Goal: Task Accomplishment & Management: Complete application form

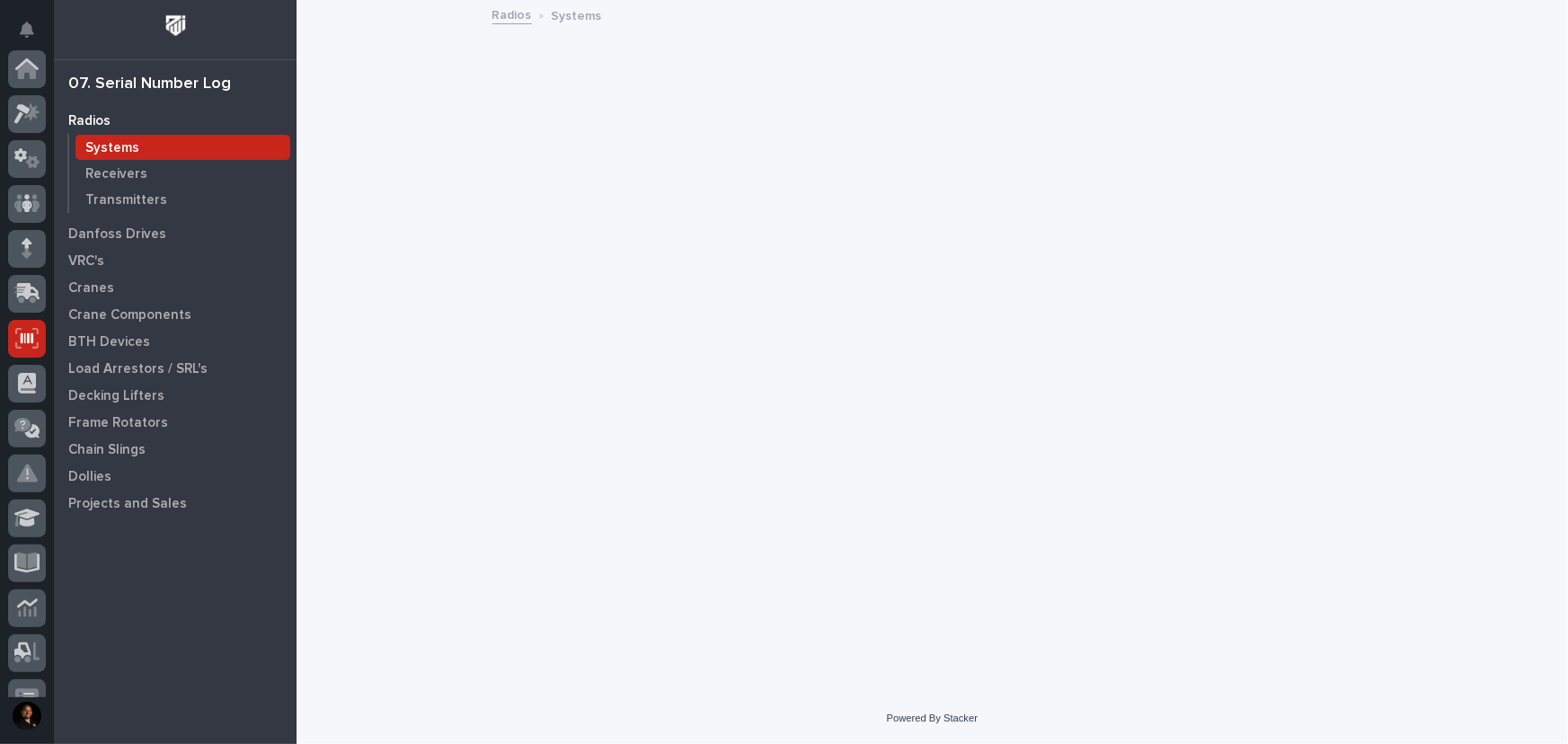
scroll to position [269, 0]
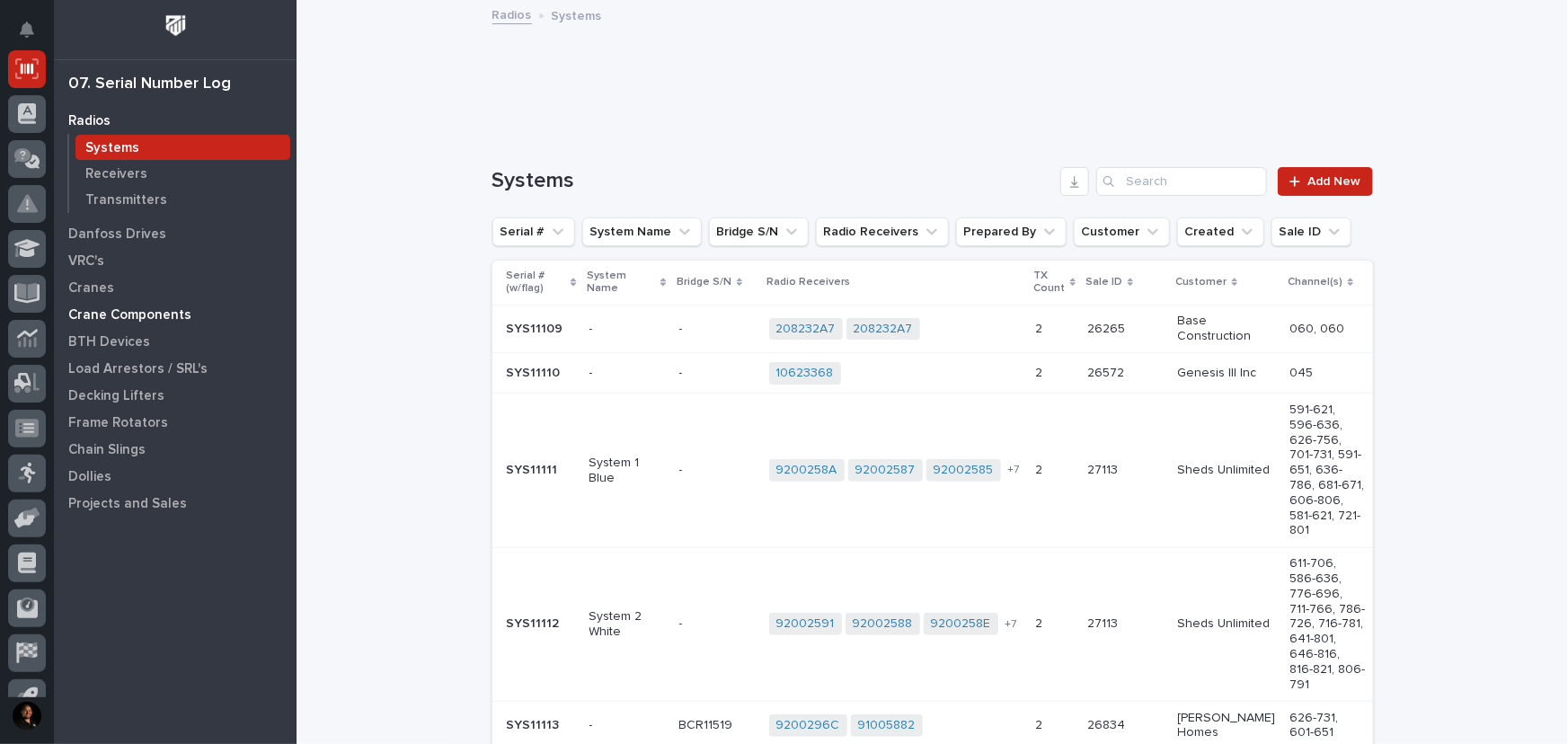
click at [129, 316] on p "Crane Components" at bounding box center [130, 315] width 123 height 17
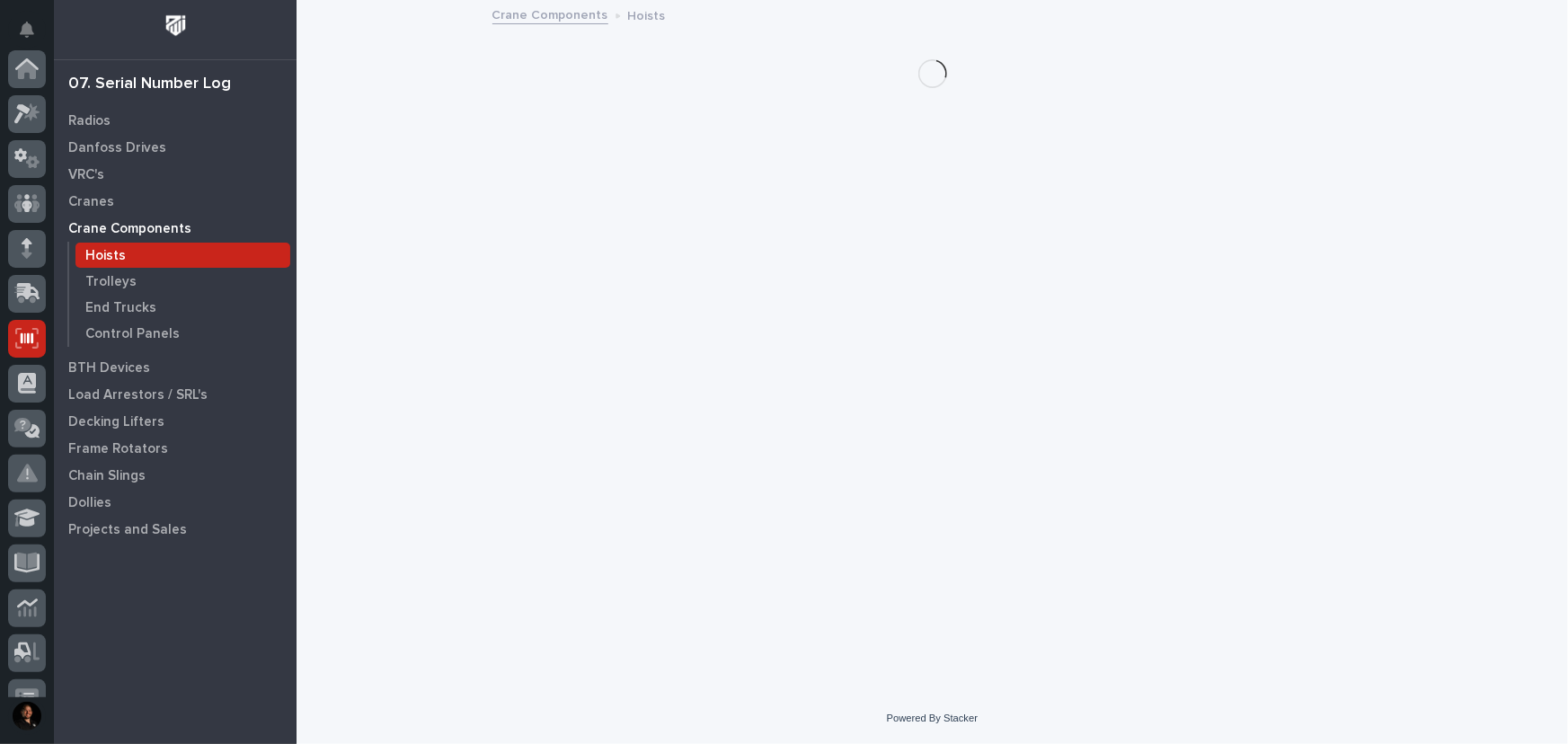
scroll to position [269, 0]
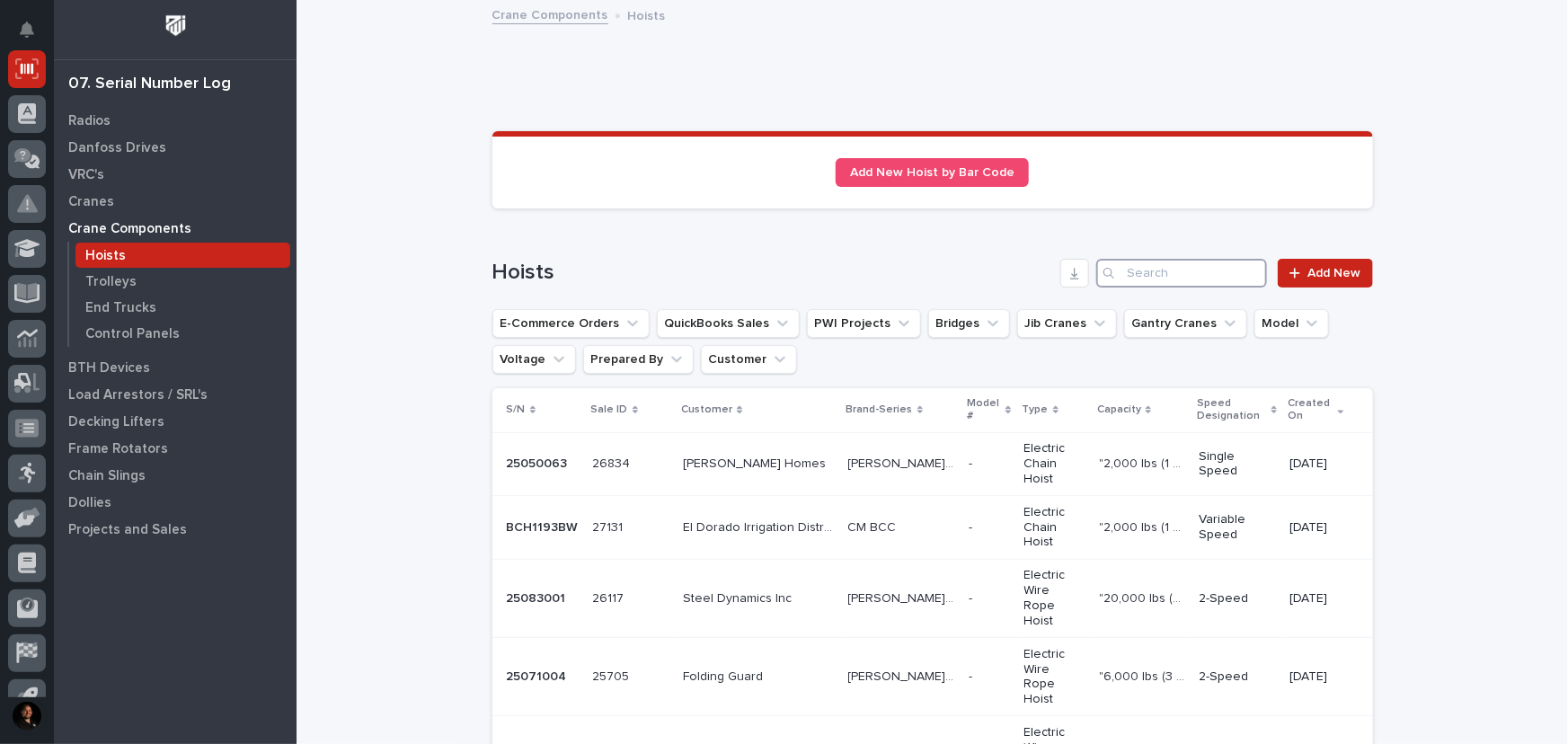
click at [1171, 275] on input "Search" at bounding box center [1181, 272] width 170 height 28
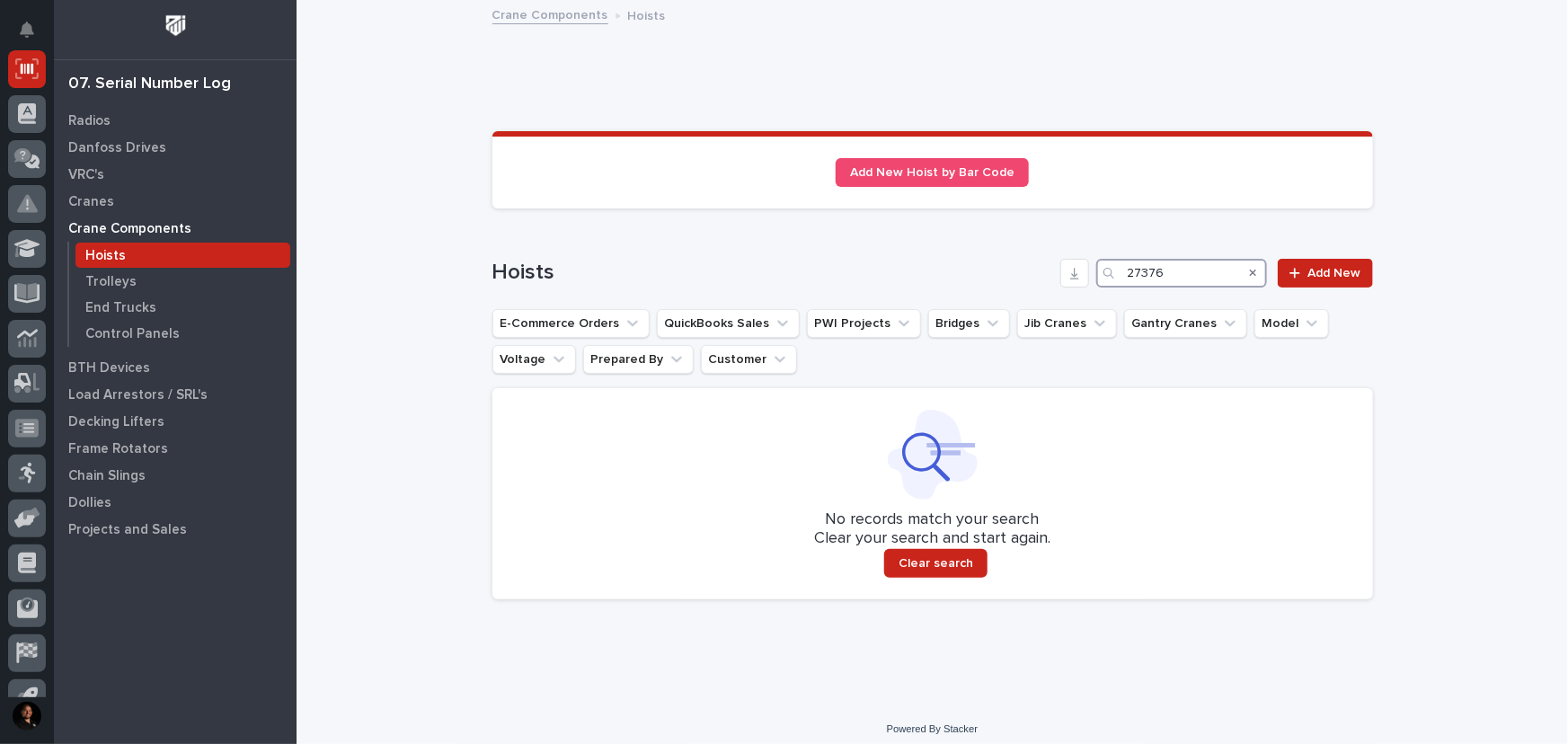
type input "27376"
click at [1339, 278] on span "Add New" at bounding box center [1335, 272] width 53 height 13
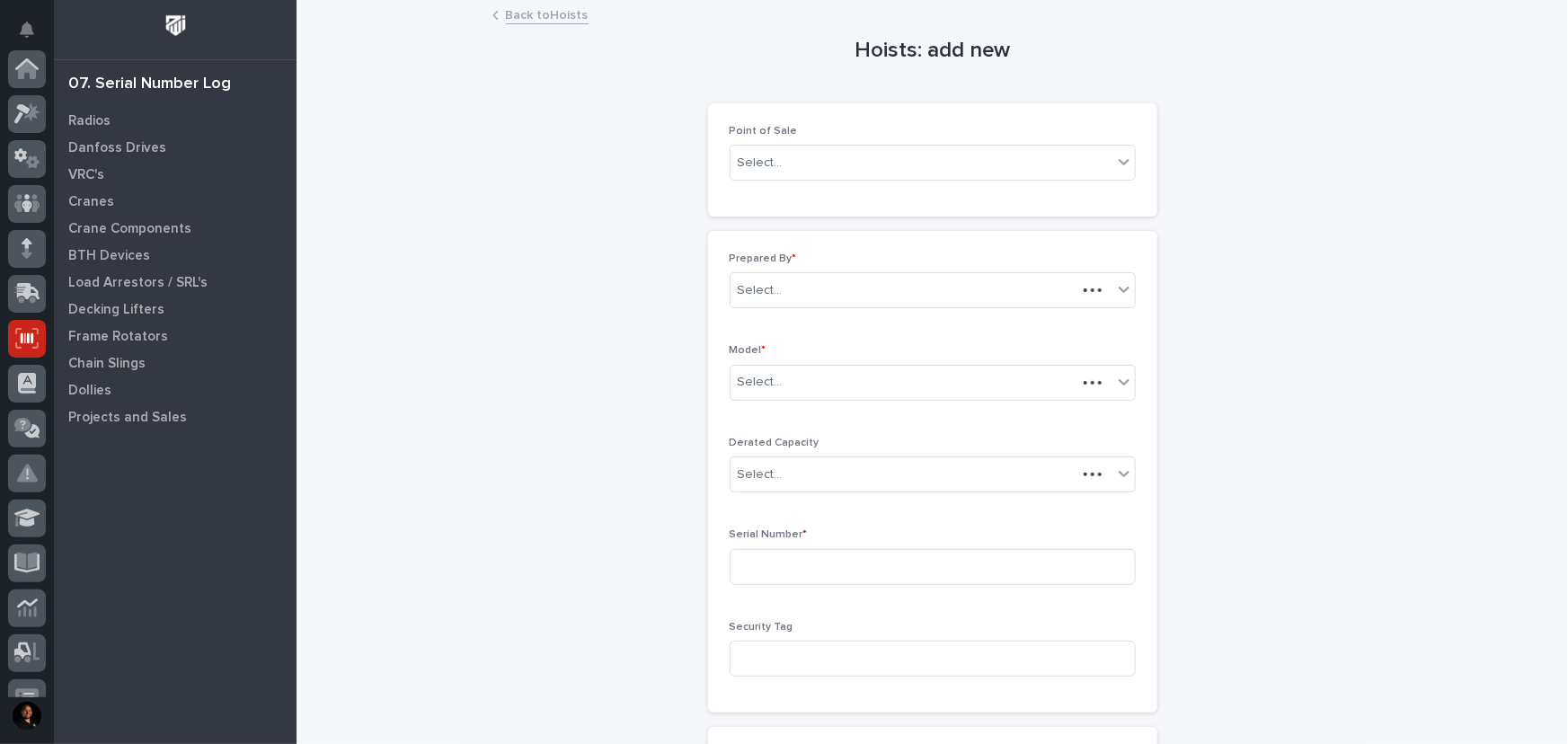
scroll to position [269, 0]
click at [783, 166] on div "Select..." at bounding box center [922, 163] width 382 height 29
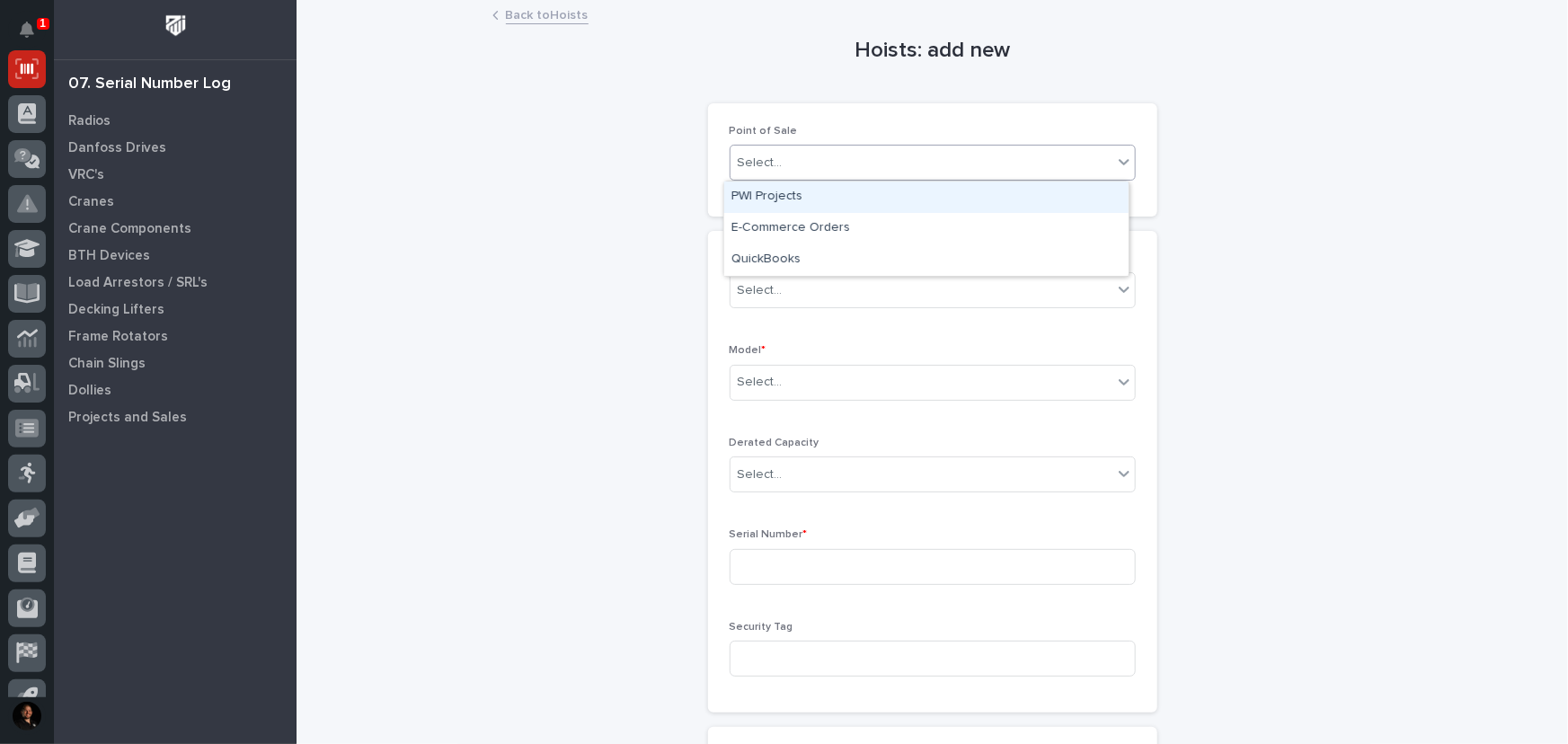
click at [772, 197] on div "PWI Projects" at bounding box center [926, 197] width 404 height 31
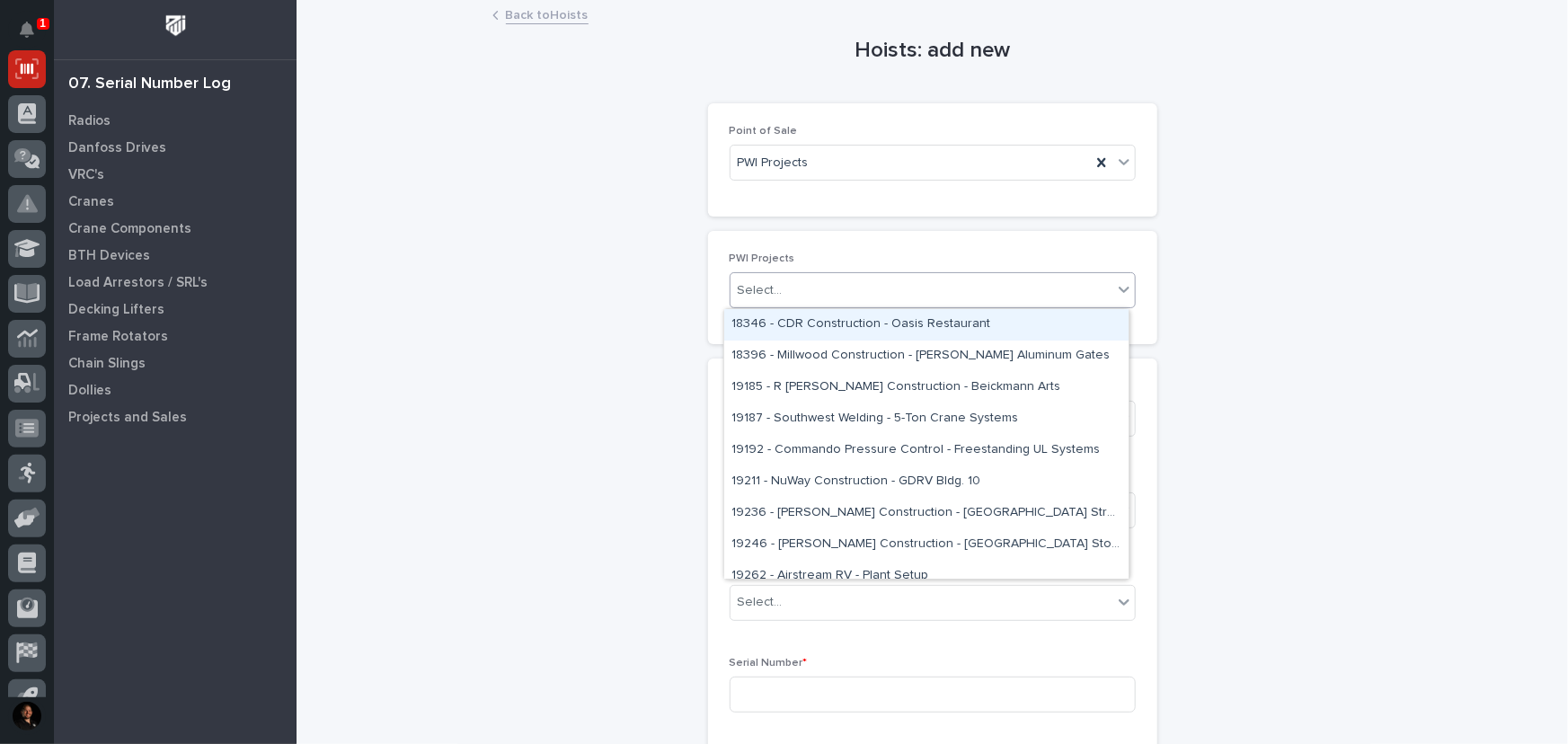
click at [770, 284] on div "Select..." at bounding box center [760, 290] width 45 height 19
type input "*****"
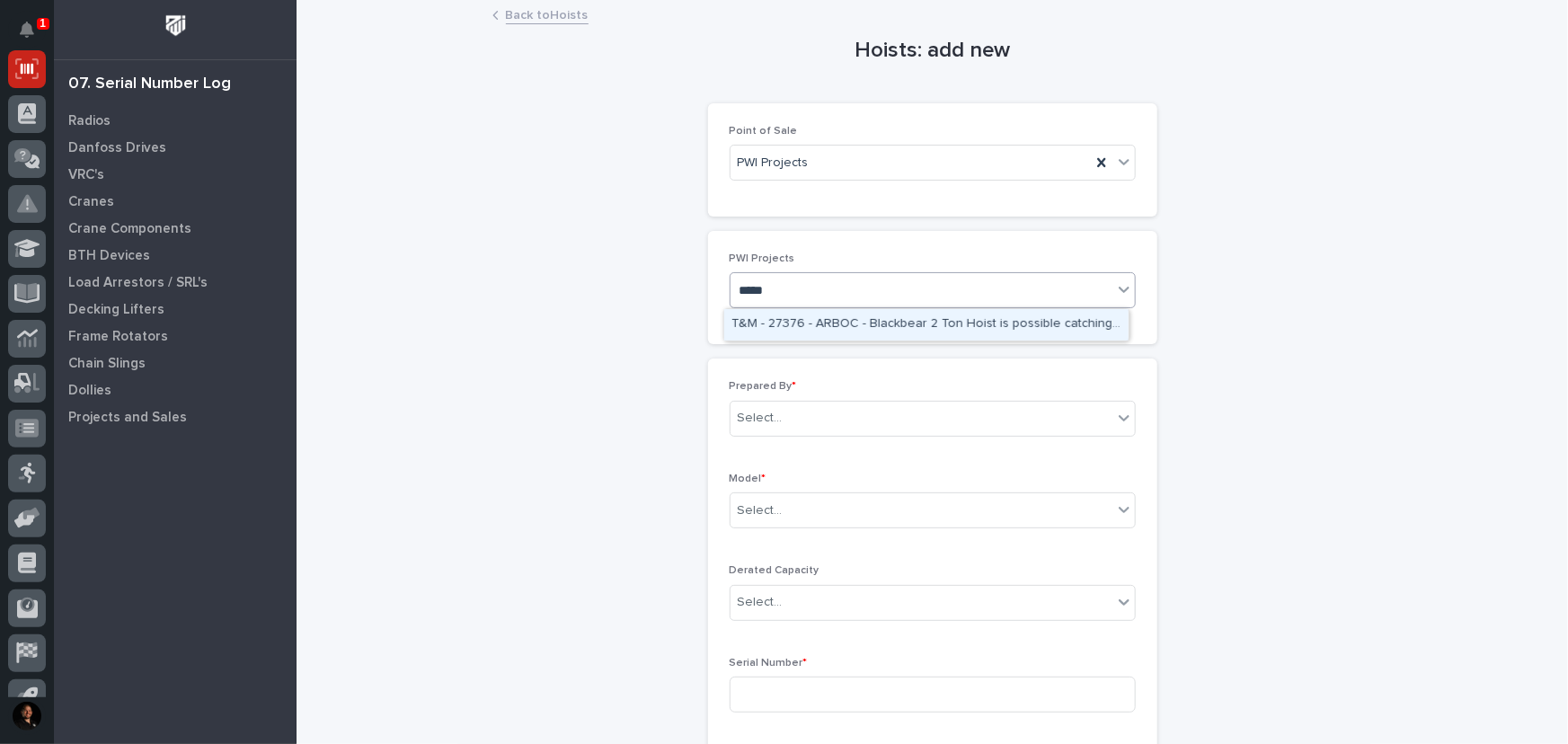
click at [843, 323] on div "T&M - 27376 - ARBOC - Blackbear 2 Ton Hoist is possible catching in the pocket …" at bounding box center [926, 325] width 404 height 31
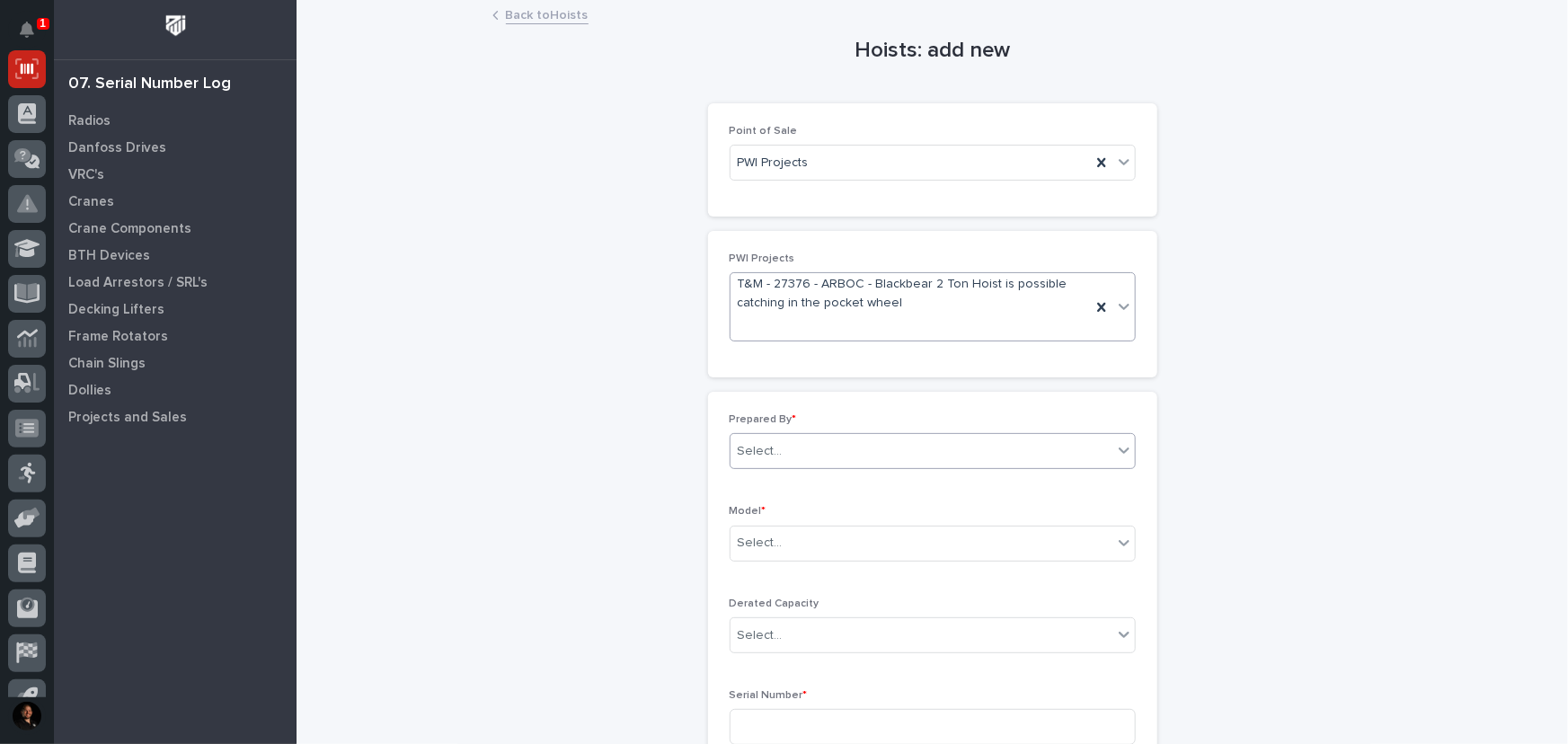
click at [786, 442] on div "Select..." at bounding box center [922, 451] width 382 height 29
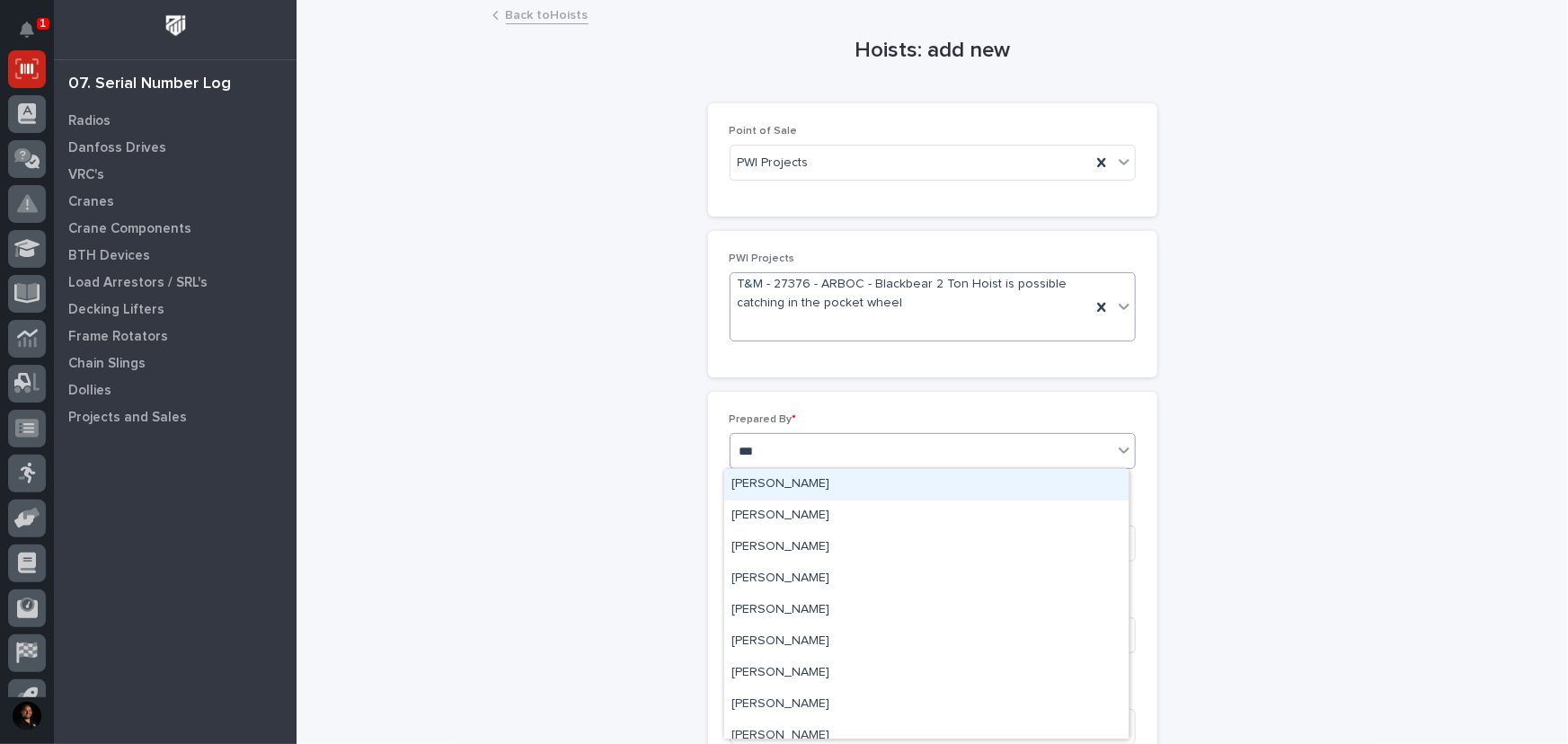
type input "****"
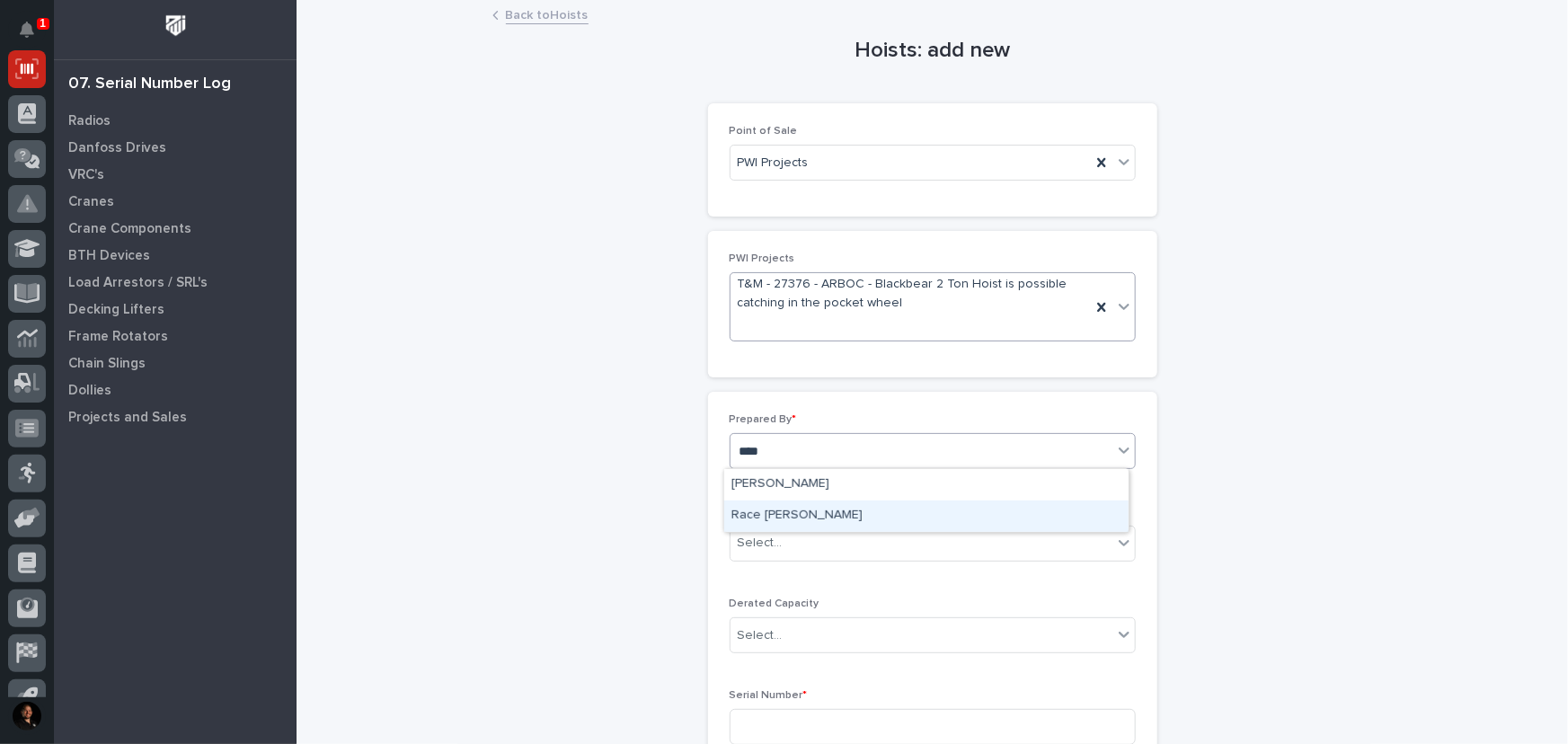
click at [792, 521] on div "Race [PERSON_NAME]" at bounding box center [926, 516] width 404 height 31
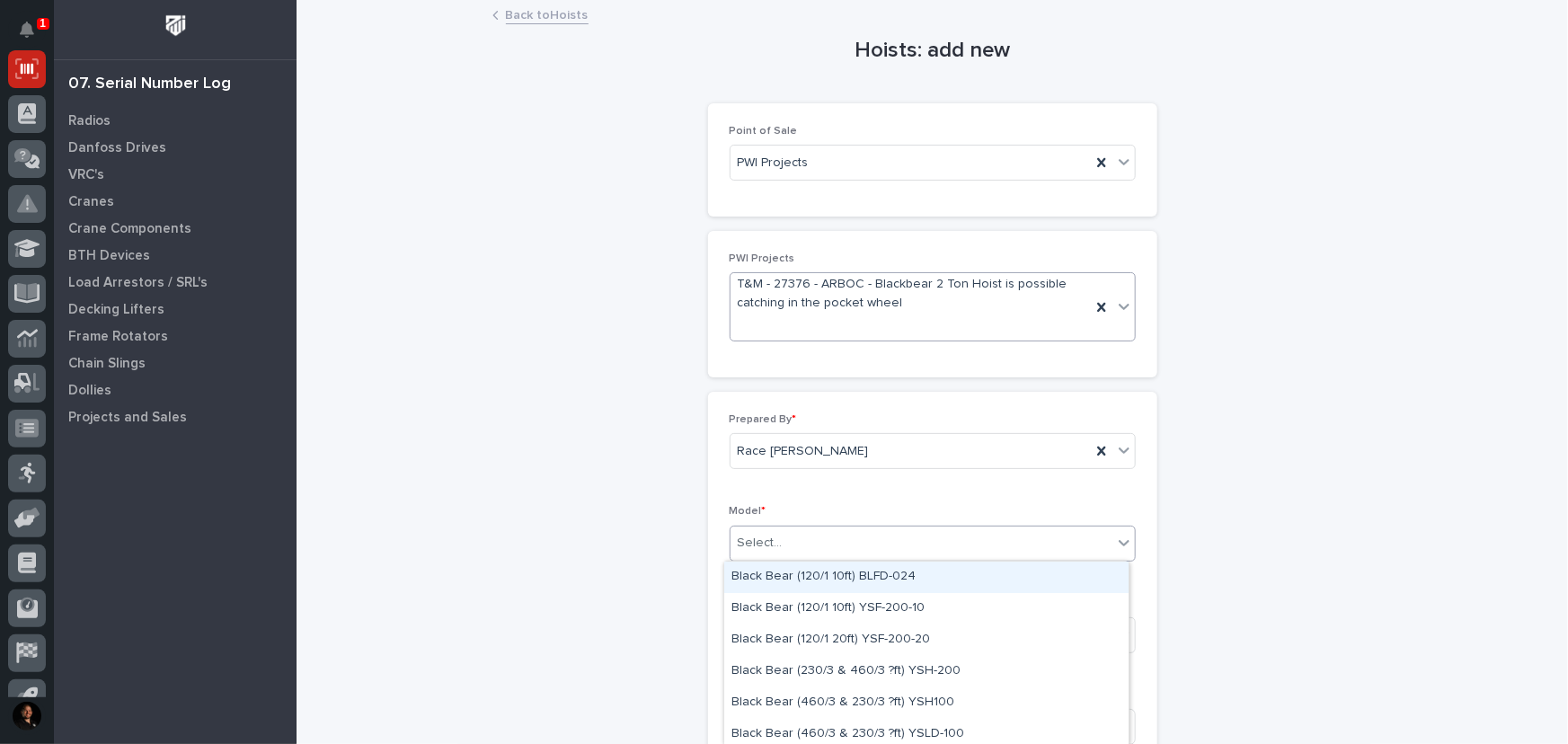
click at [784, 540] on div "Select..." at bounding box center [922, 542] width 382 height 29
type input "*******"
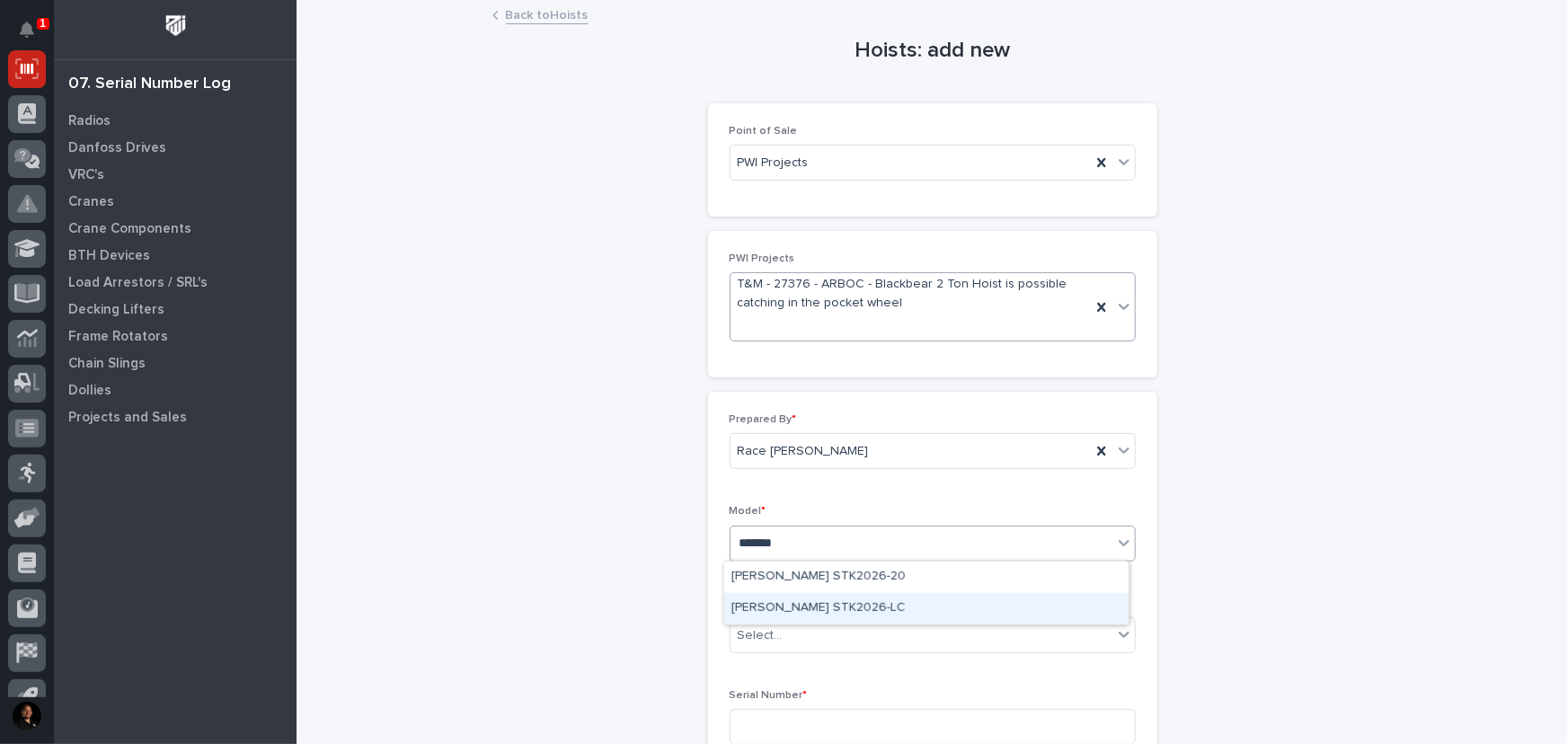
click at [844, 603] on div "[PERSON_NAME] STK2026-LC" at bounding box center [926, 608] width 404 height 31
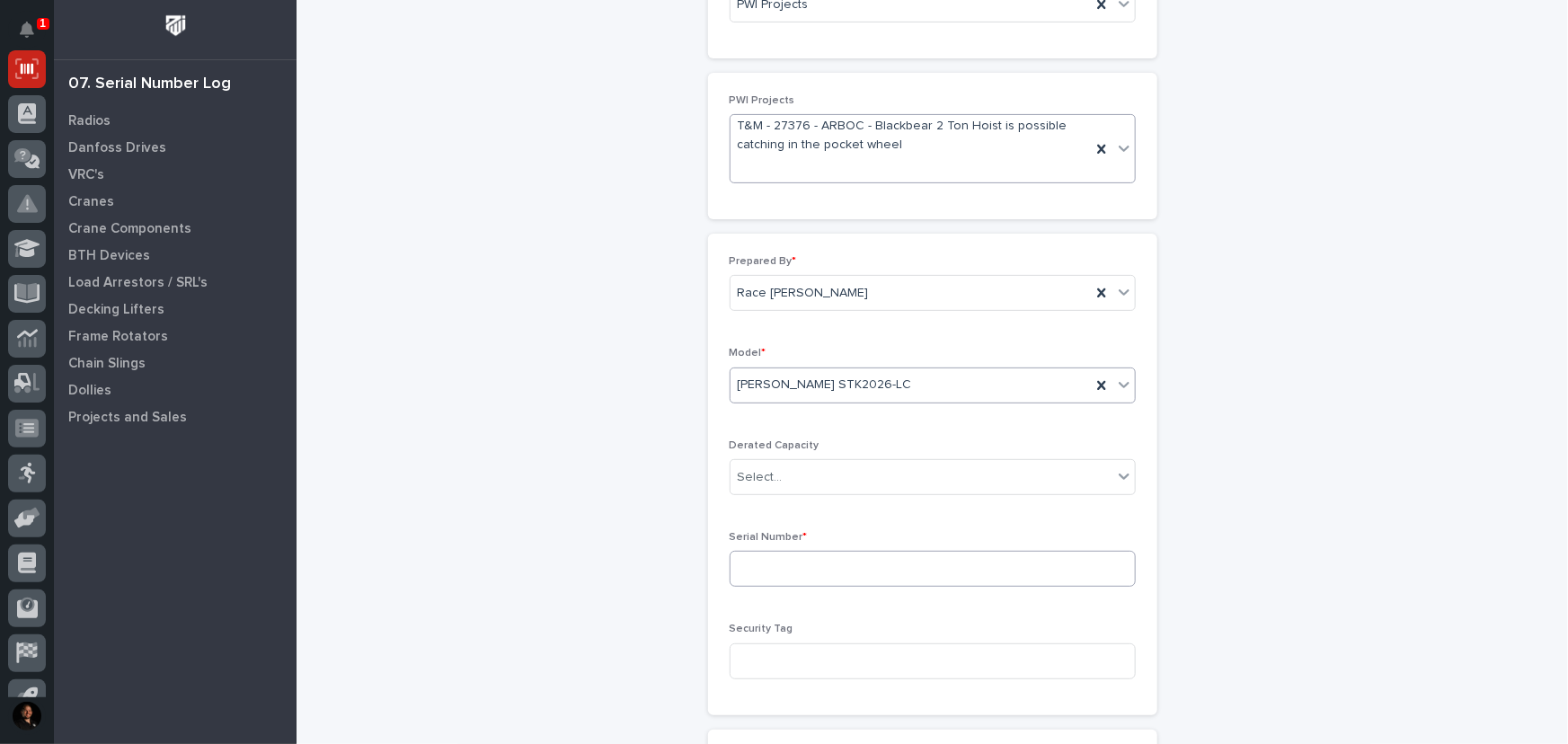
scroll to position [163, 0]
click at [756, 555] on input at bounding box center [932, 564] width 406 height 36
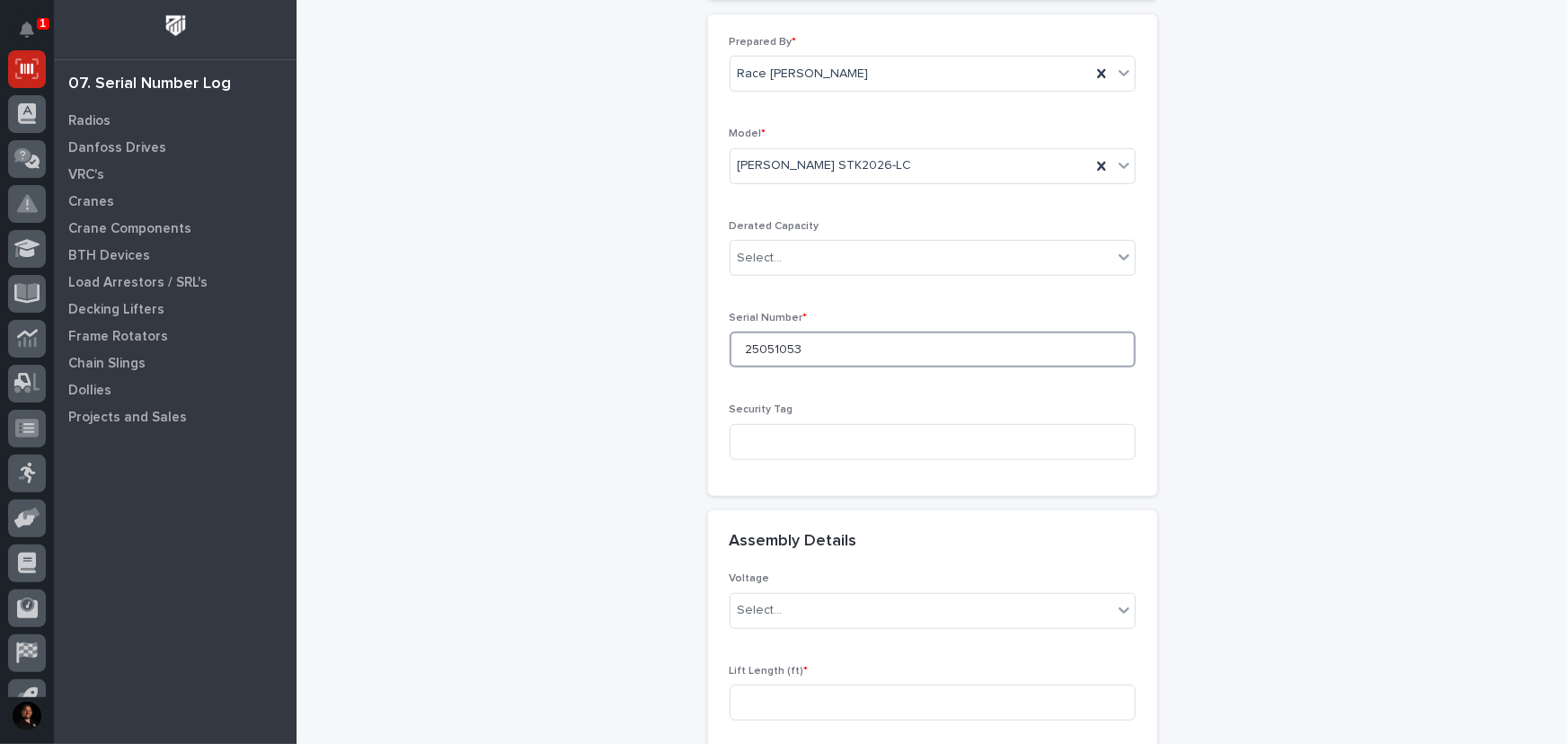
scroll to position [489, 0]
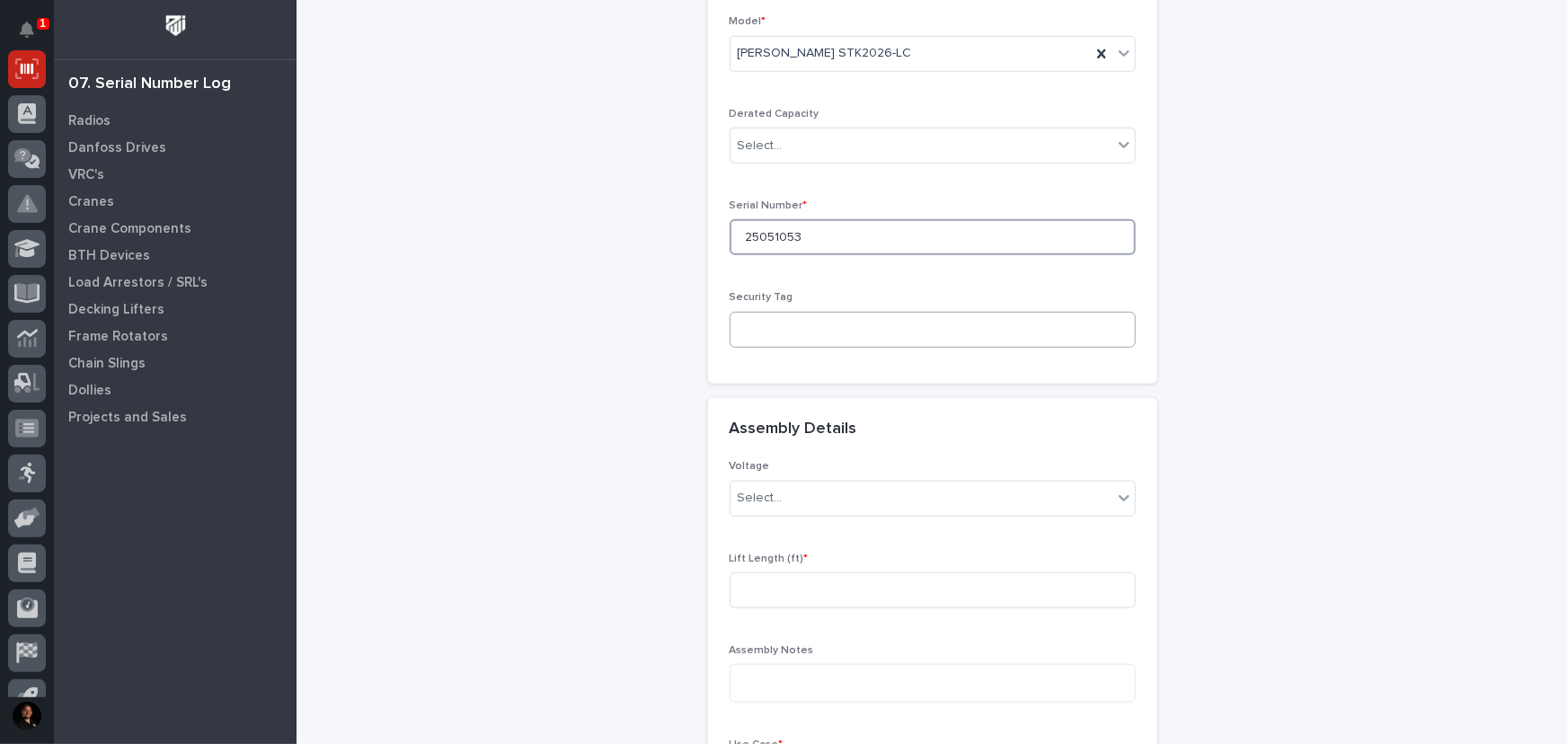
type input "25051053"
click at [836, 332] on input at bounding box center [932, 329] width 406 height 36
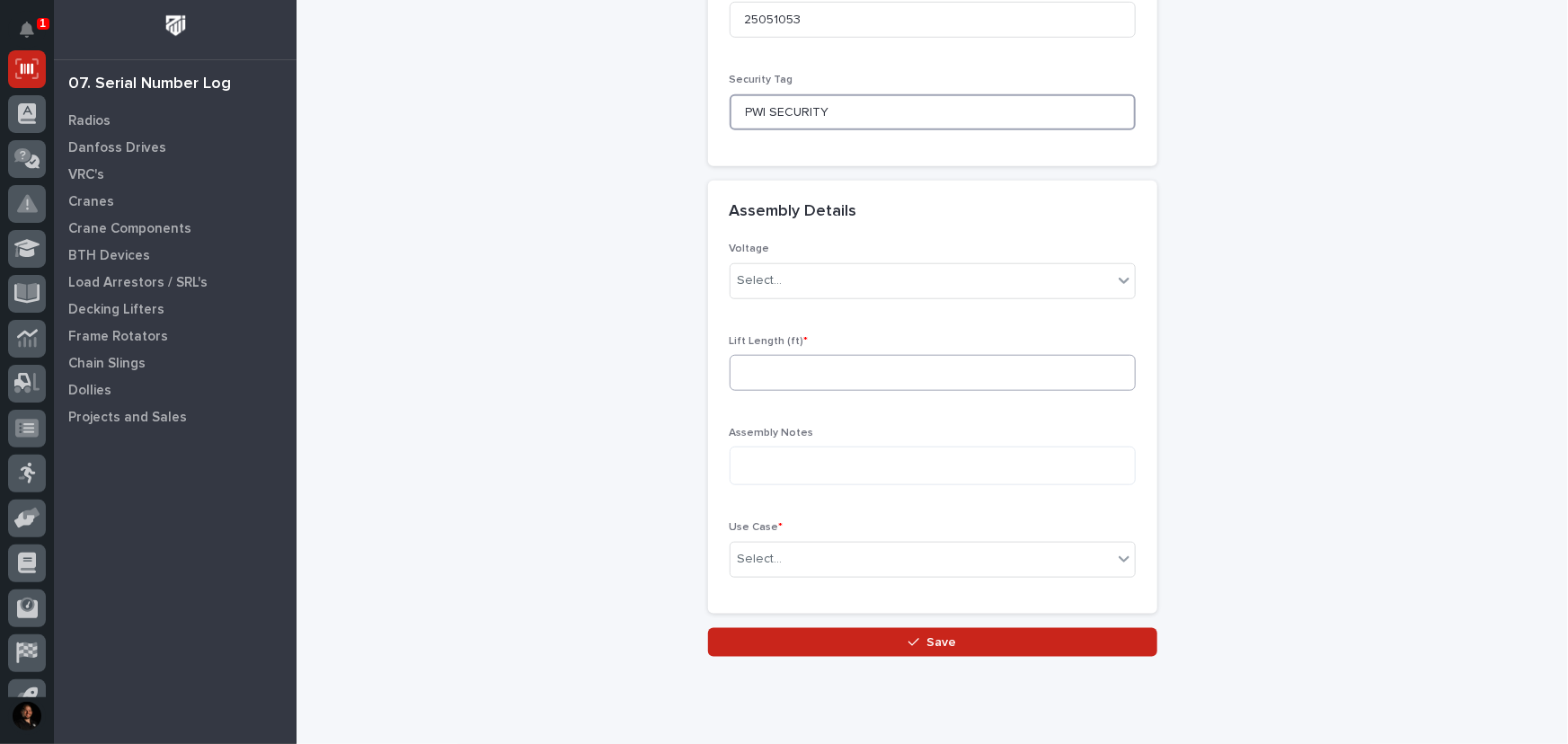
scroll to position [758, 0]
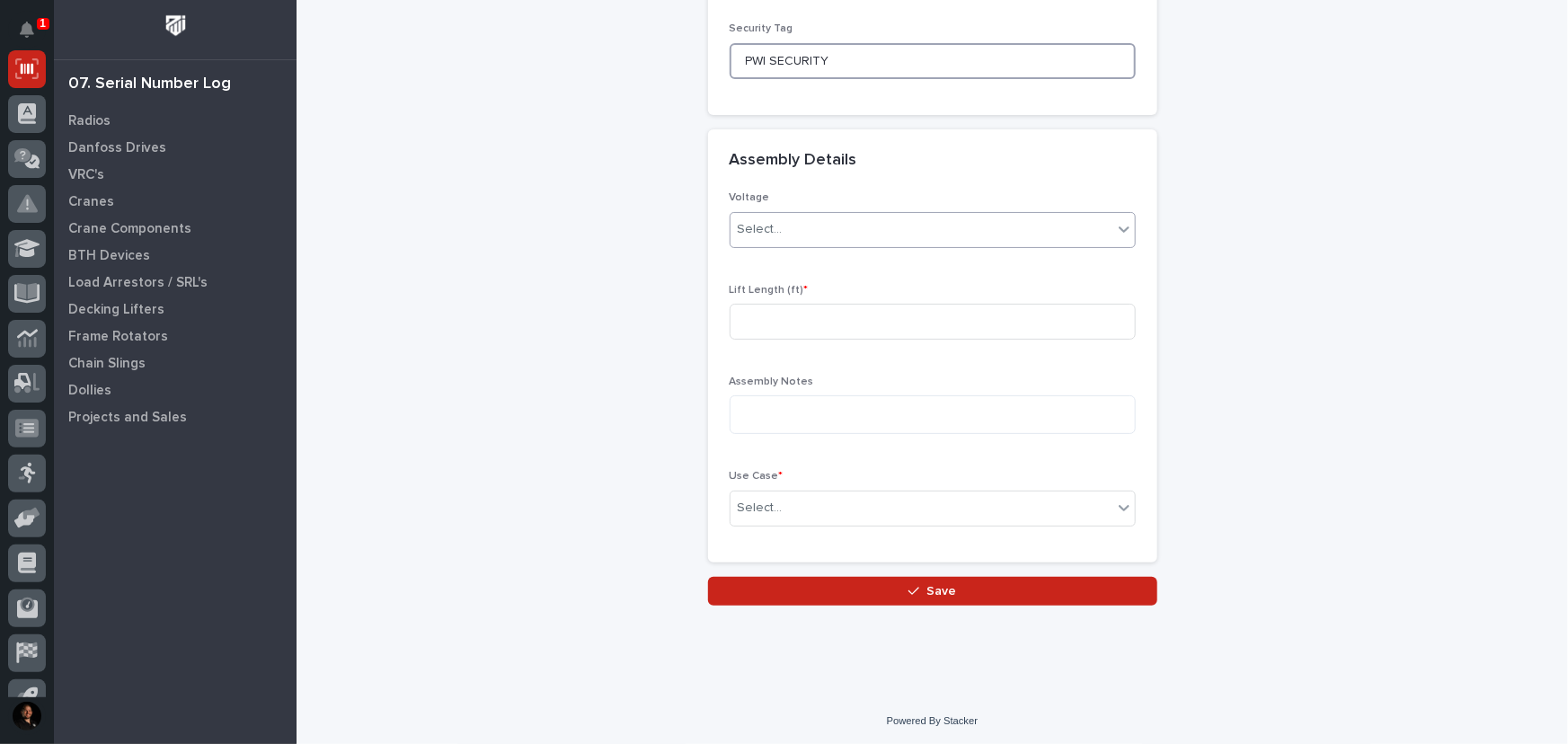
type input "PWI SECURITY"
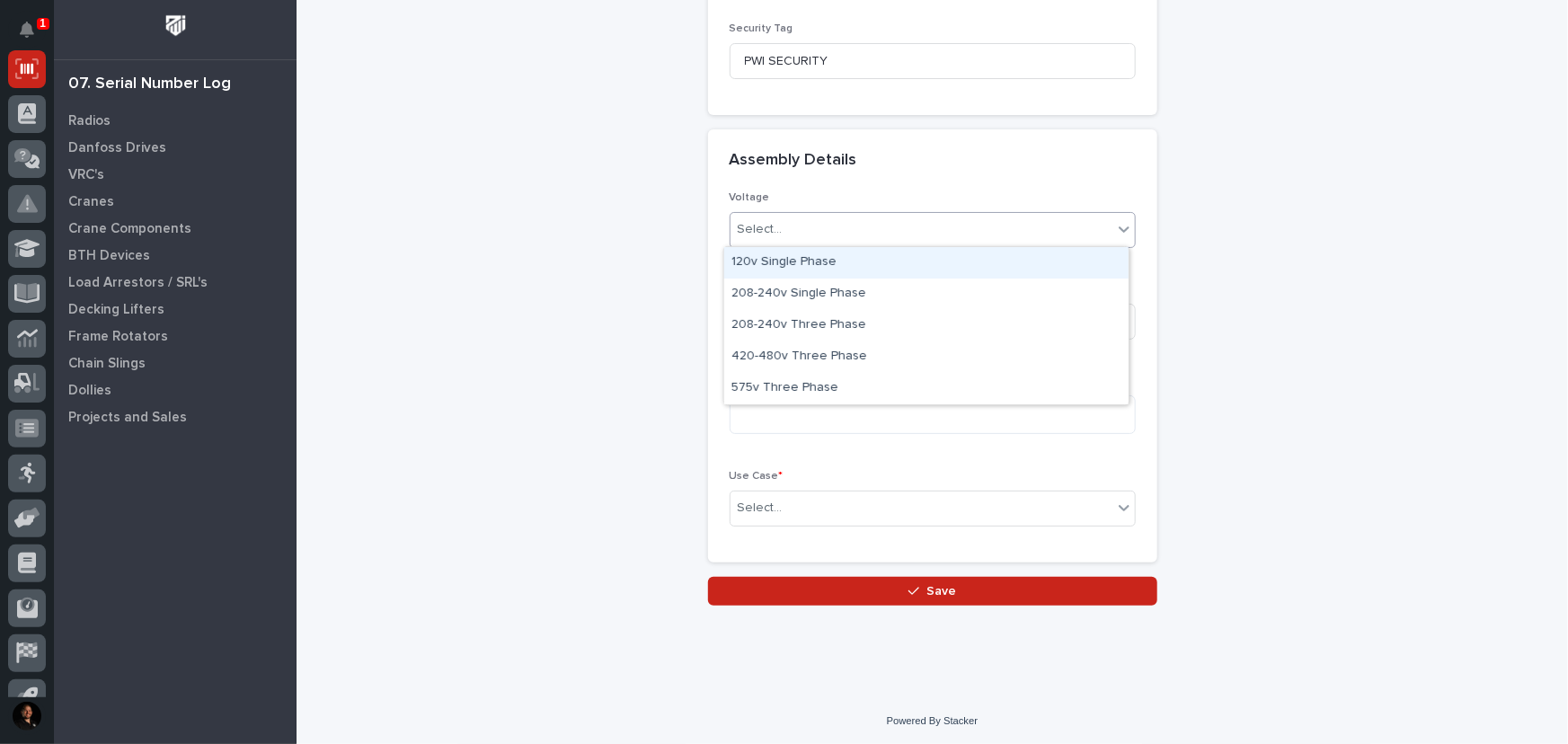
click at [865, 226] on div "Select..." at bounding box center [922, 229] width 382 height 29
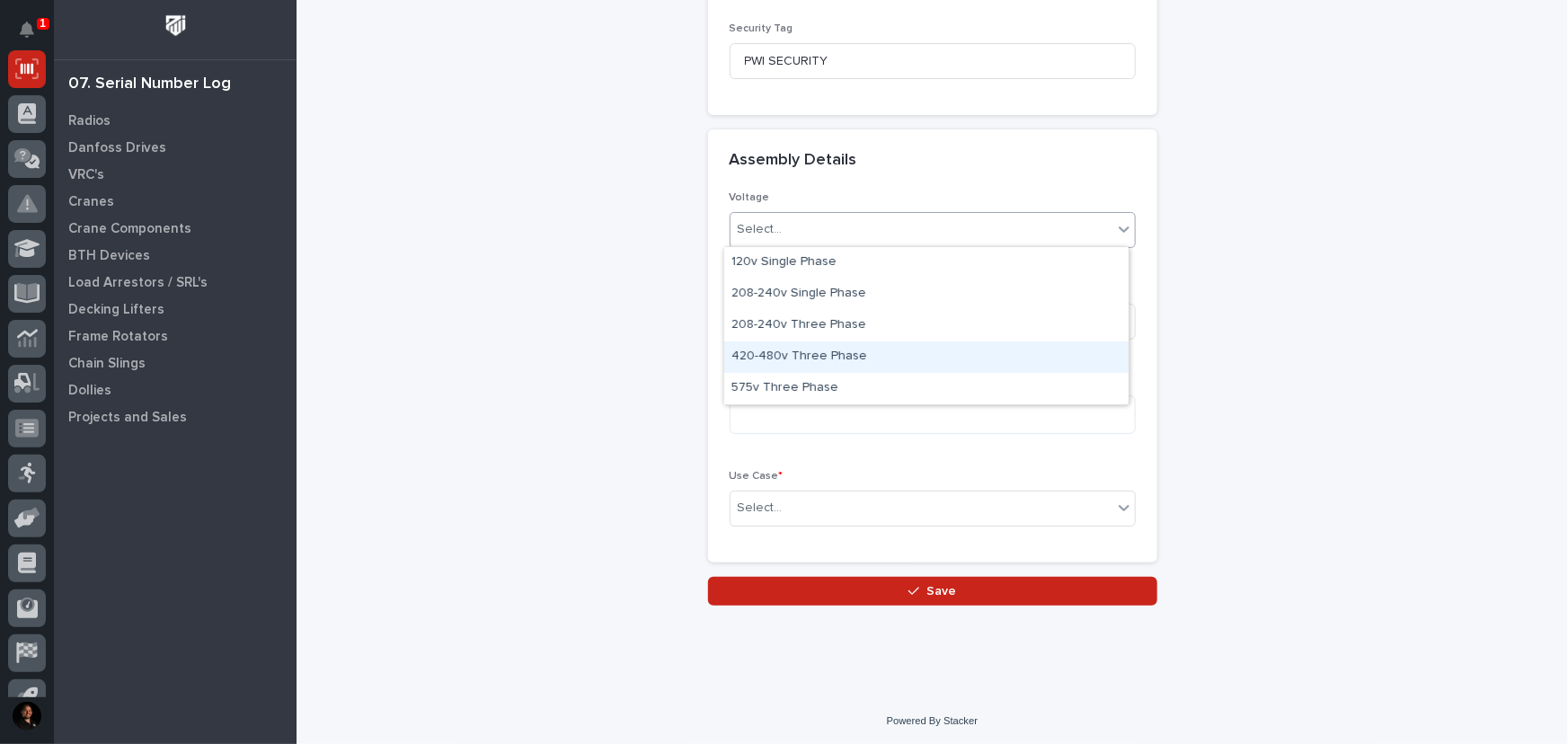
click at [814, 343] on div "420-480v Three Phase" at bounding box center [926, 357] width 404 height 31
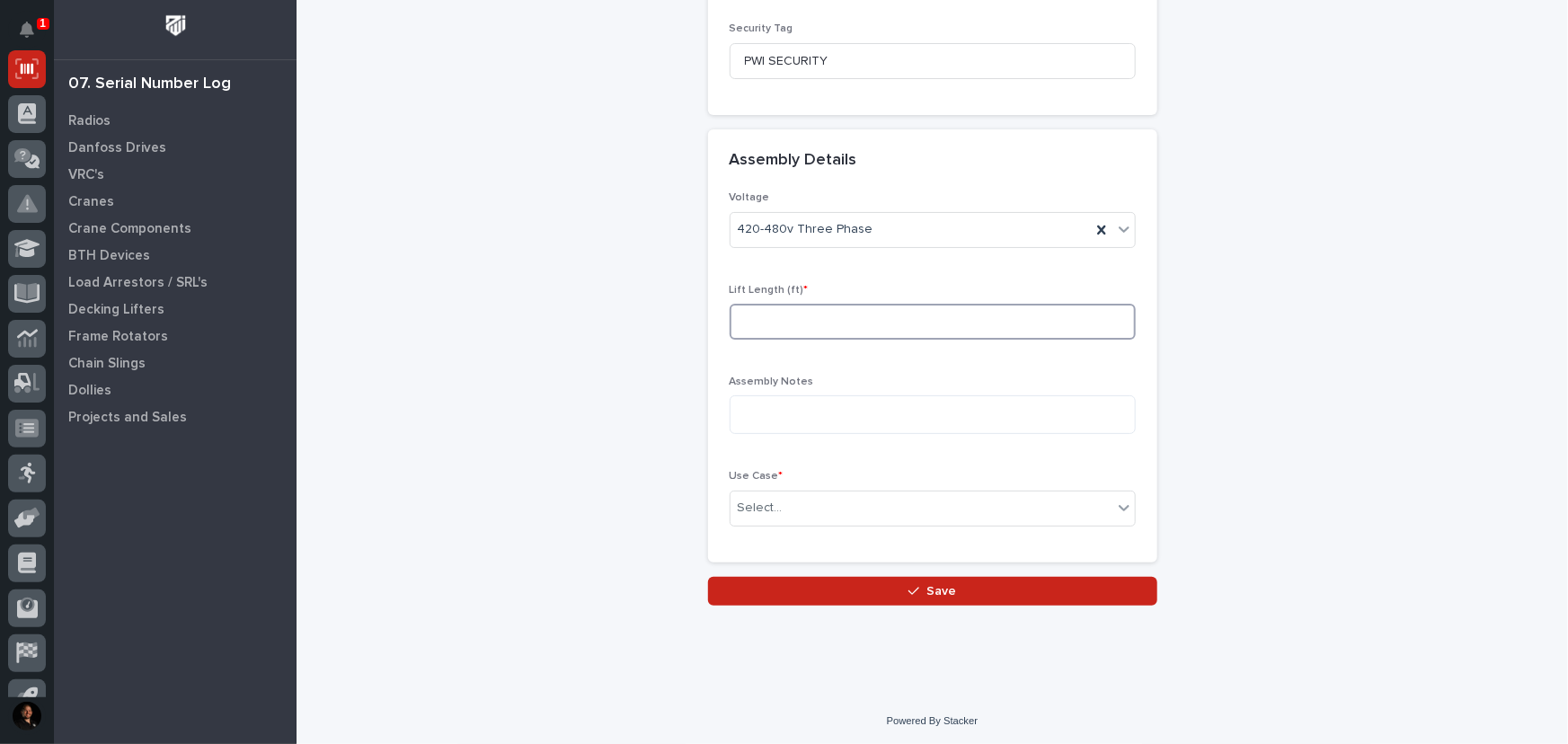
click at [784, 309] on input at bounding box center [932, 321] width 406 height 36
type input "20"
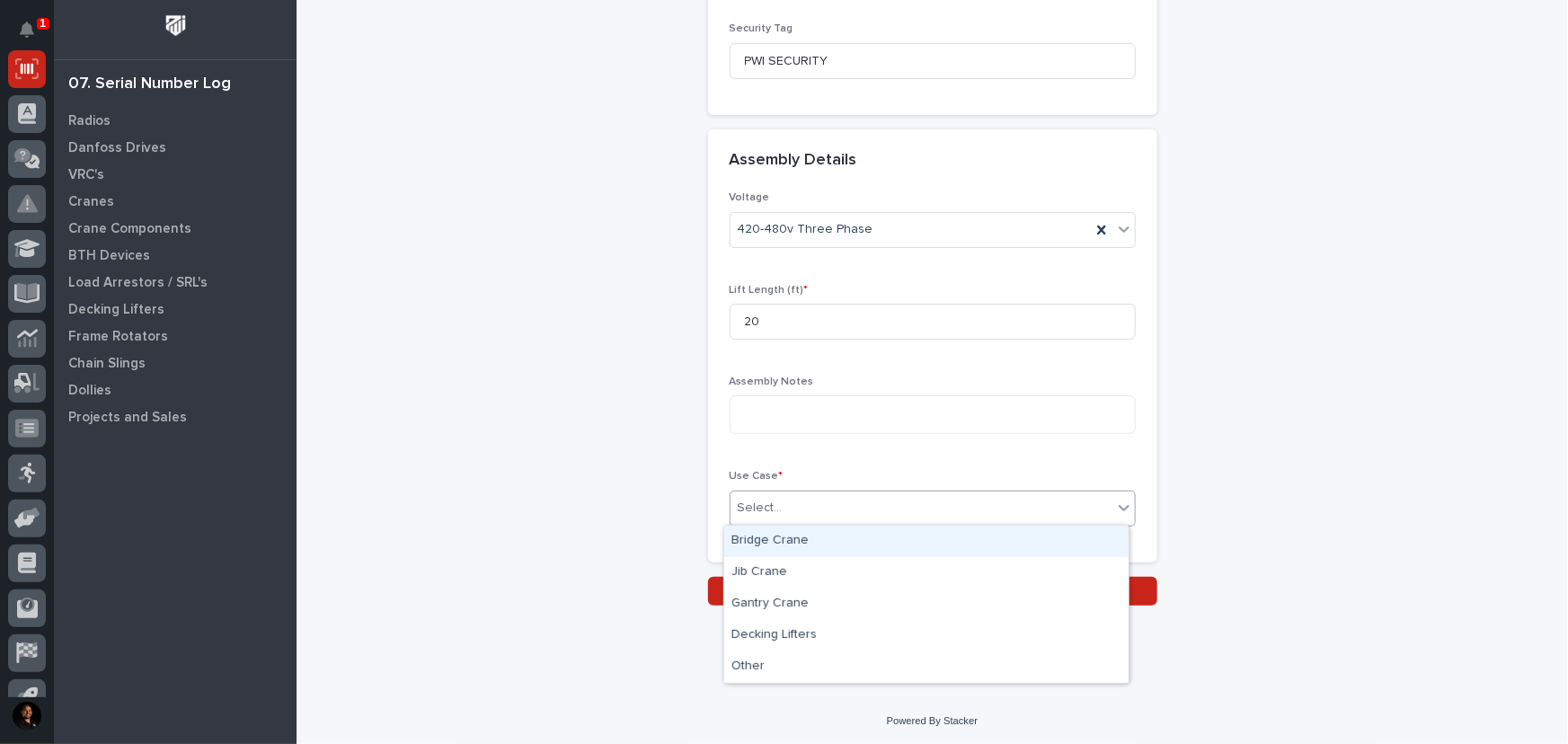
click at [816, 514] on div "Select..." at bounding box center [922, 508] width 382 height 29
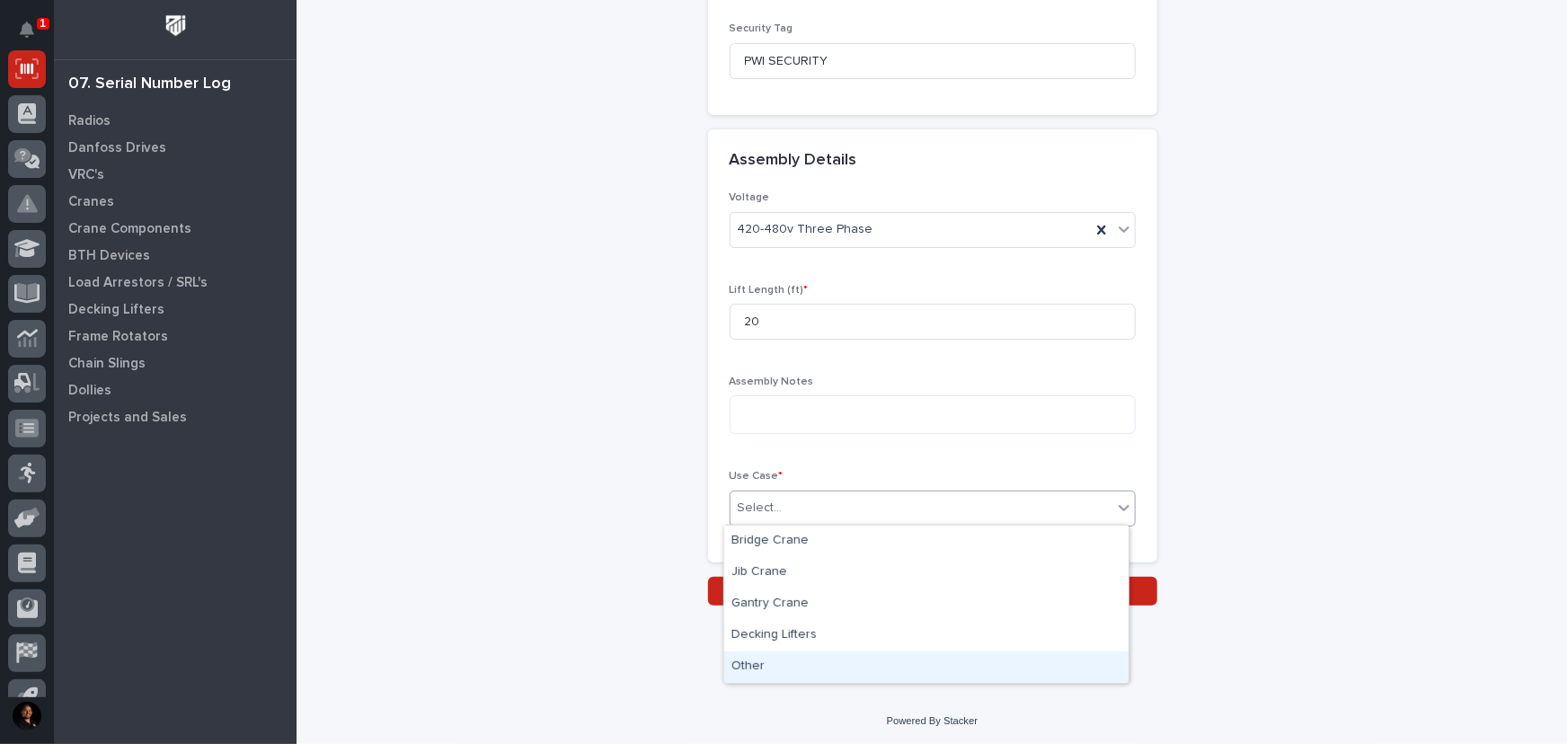
click at [772, 667] on div "Other" at bounding box center [926, 667] width 404 height 31
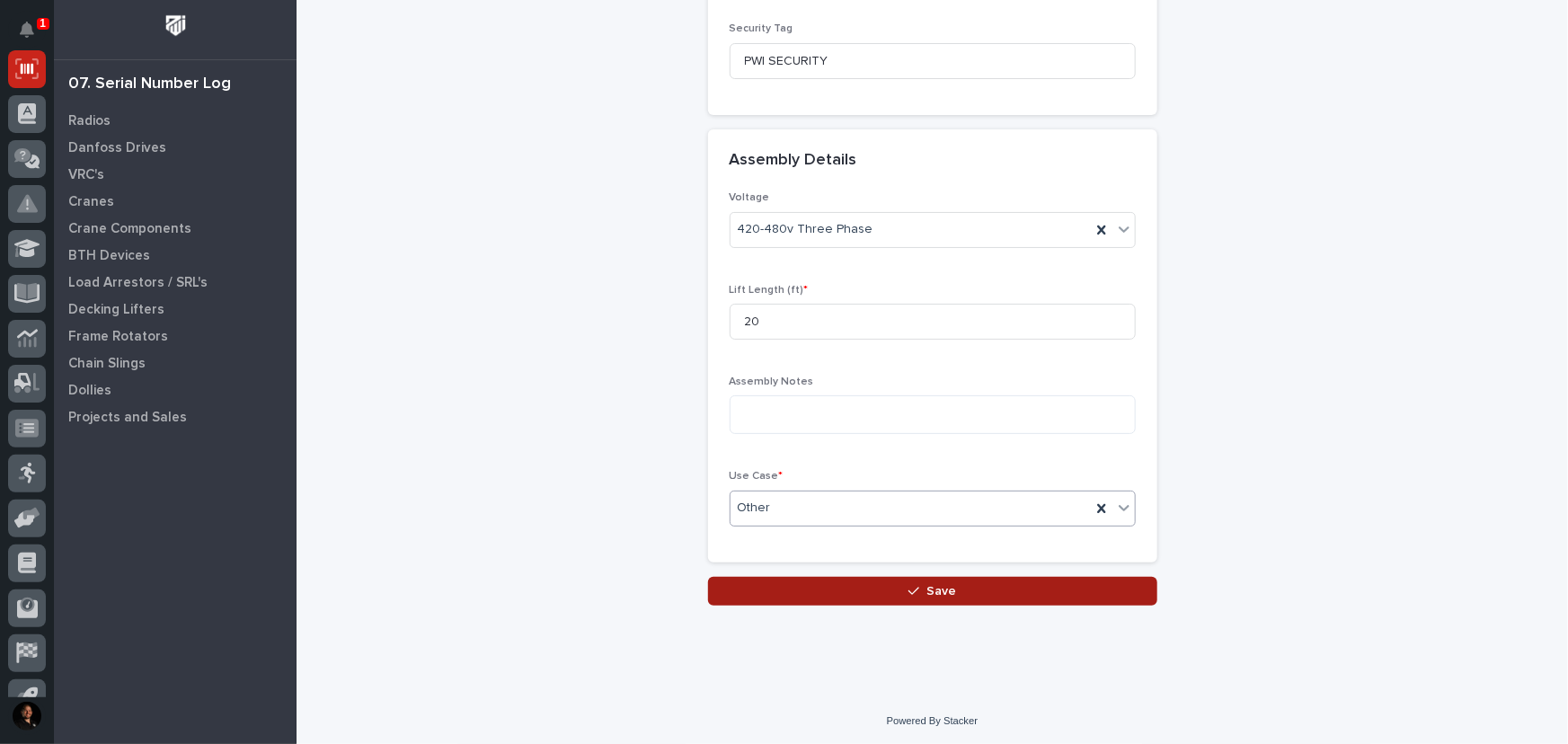
click at [937, 594] on span "Save" at bounding box center [941, 590] width 29 height 17
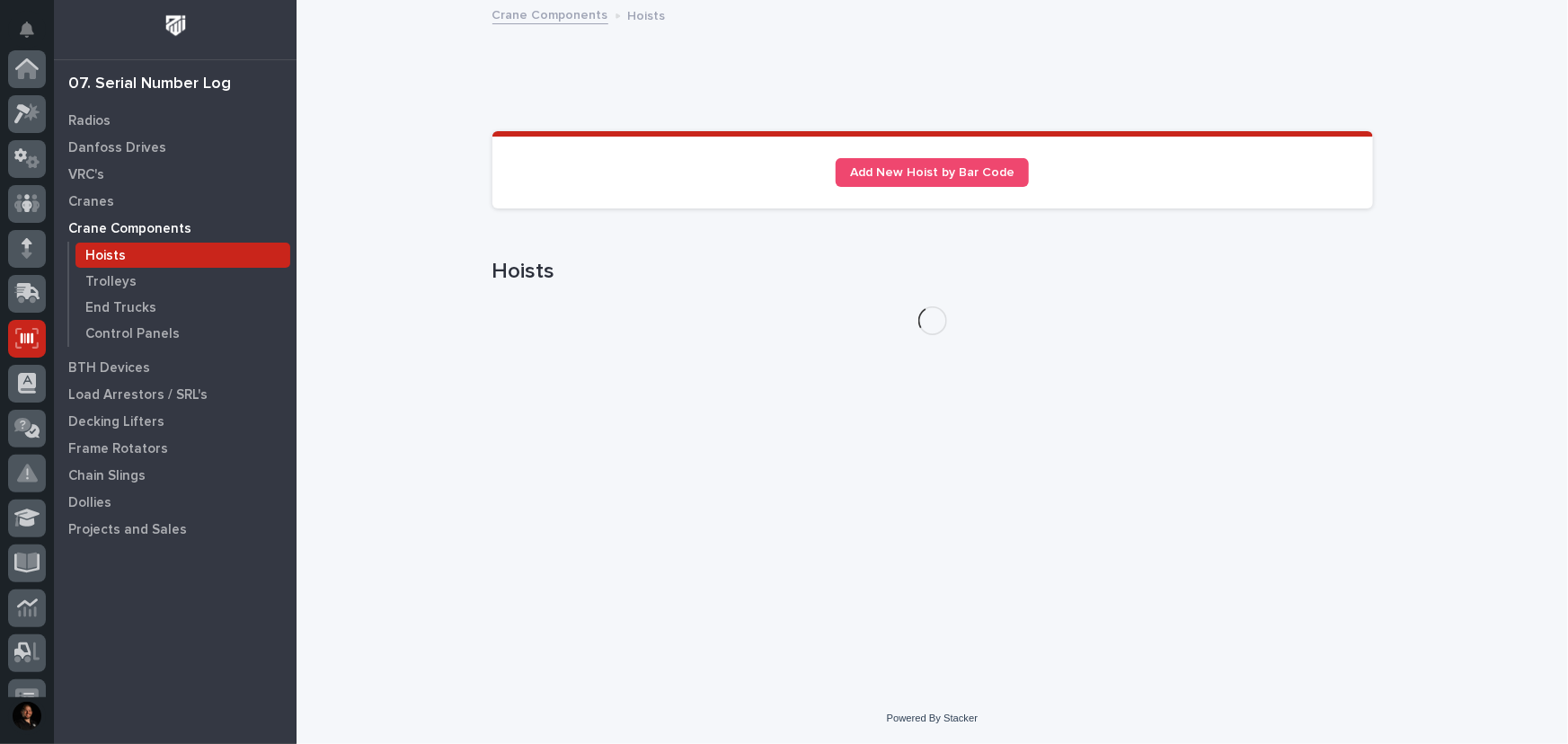
scroll to position [269, 0]
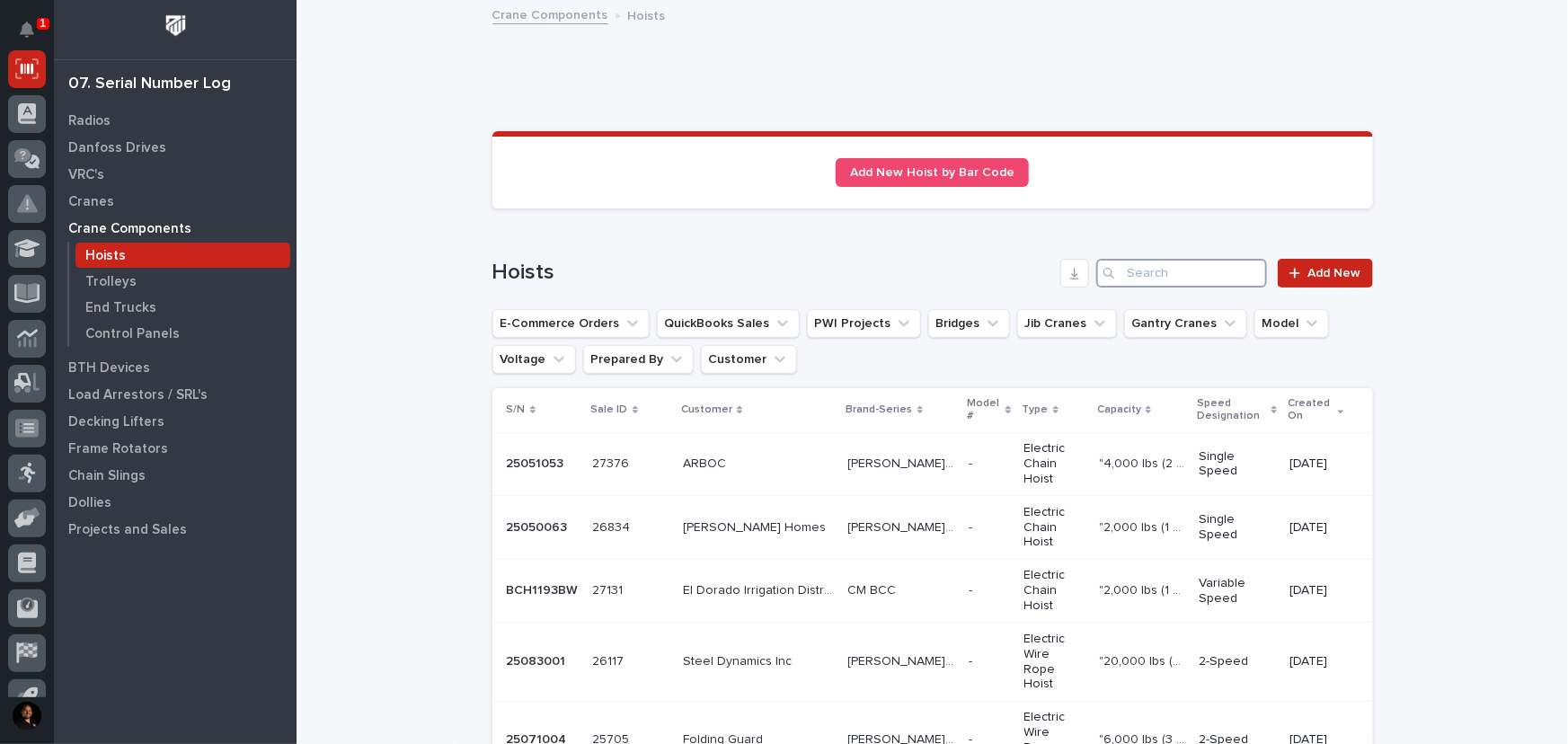
click at [1191, 283] on input "Search" at bounding box center [1181, 272] width 170 height 28
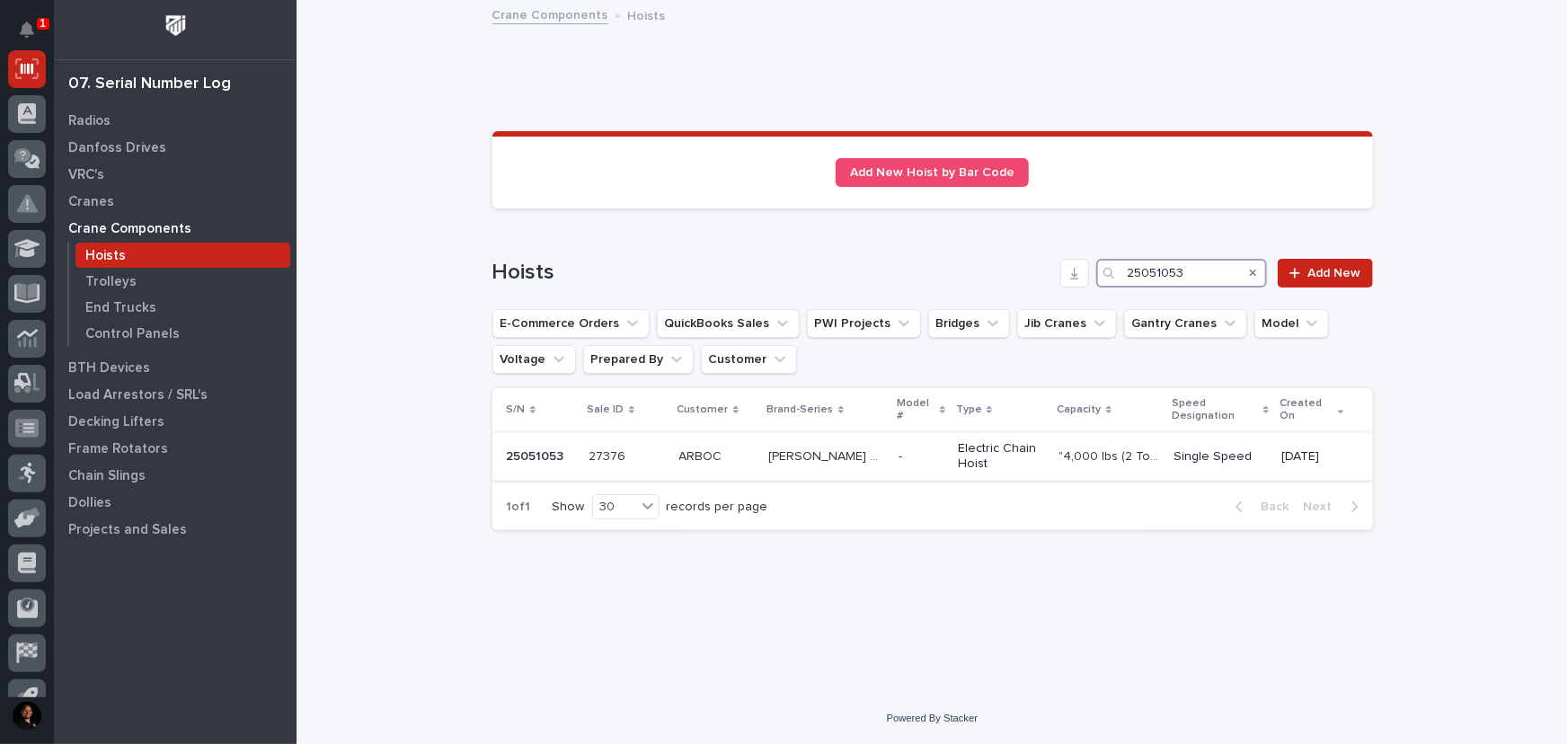
type input "25051053"
click at [768, 432] on td "[PERSON_NAME] STK [PERSON_NAME] STK" at bounding box center [827, 456] width 130 height 49
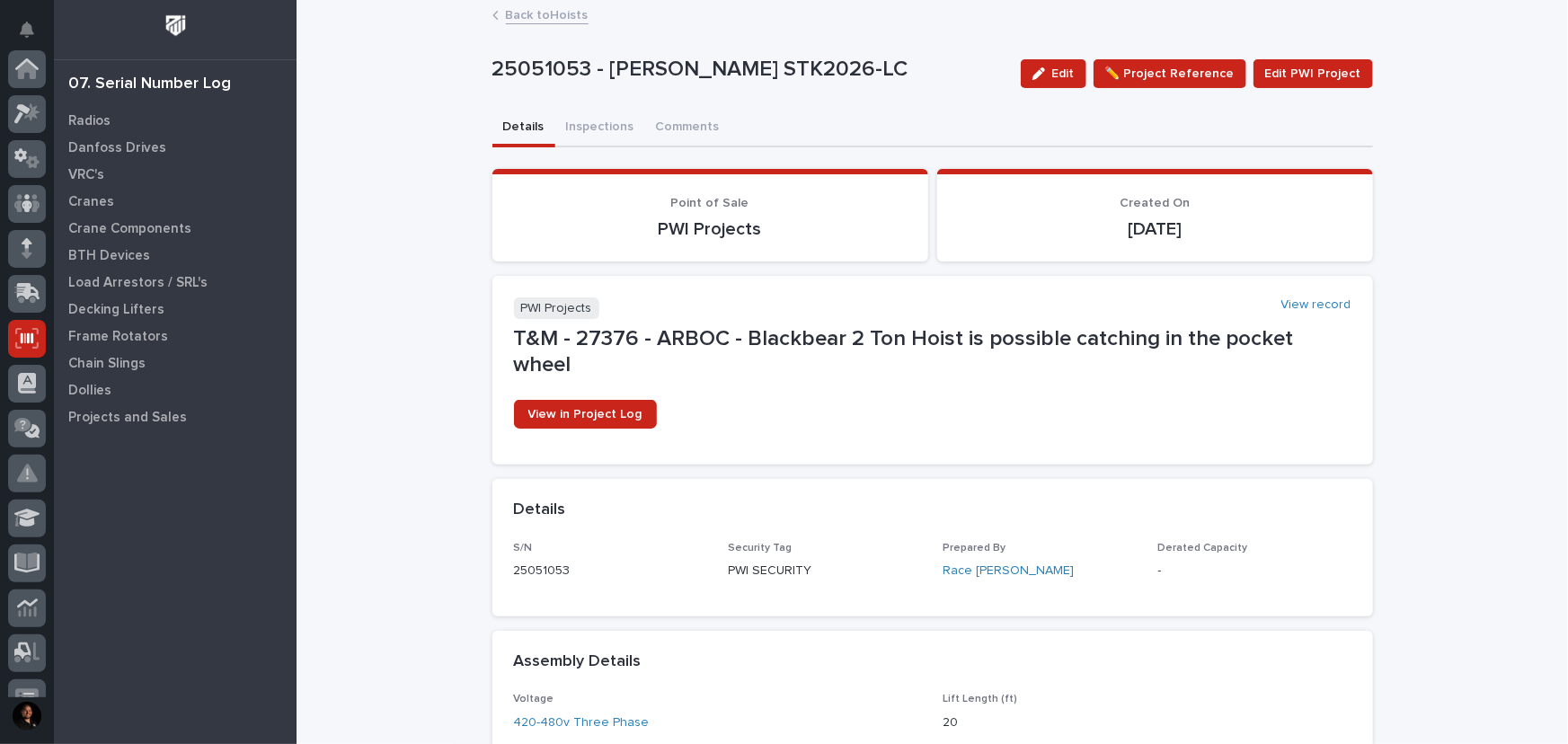
scroll to position [269, 0]
click at [594, 118] on button "Inspections" at bounding box center [600, 128] width 90 height 38
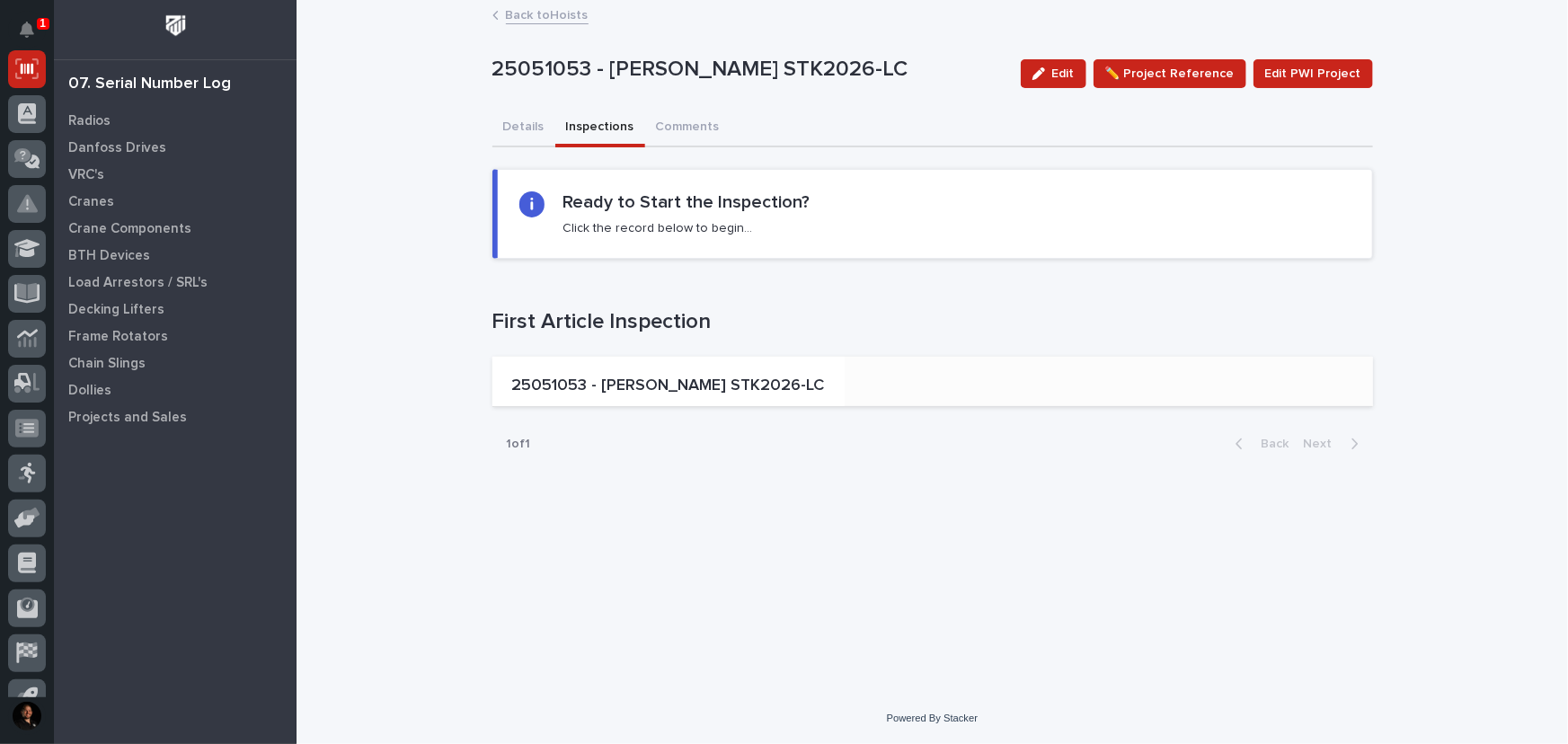
click at [691, 377] on p "25051053 - [PERSON_NAME] STK2026-LC" at bounding box center [668, 386] width 312 height 20
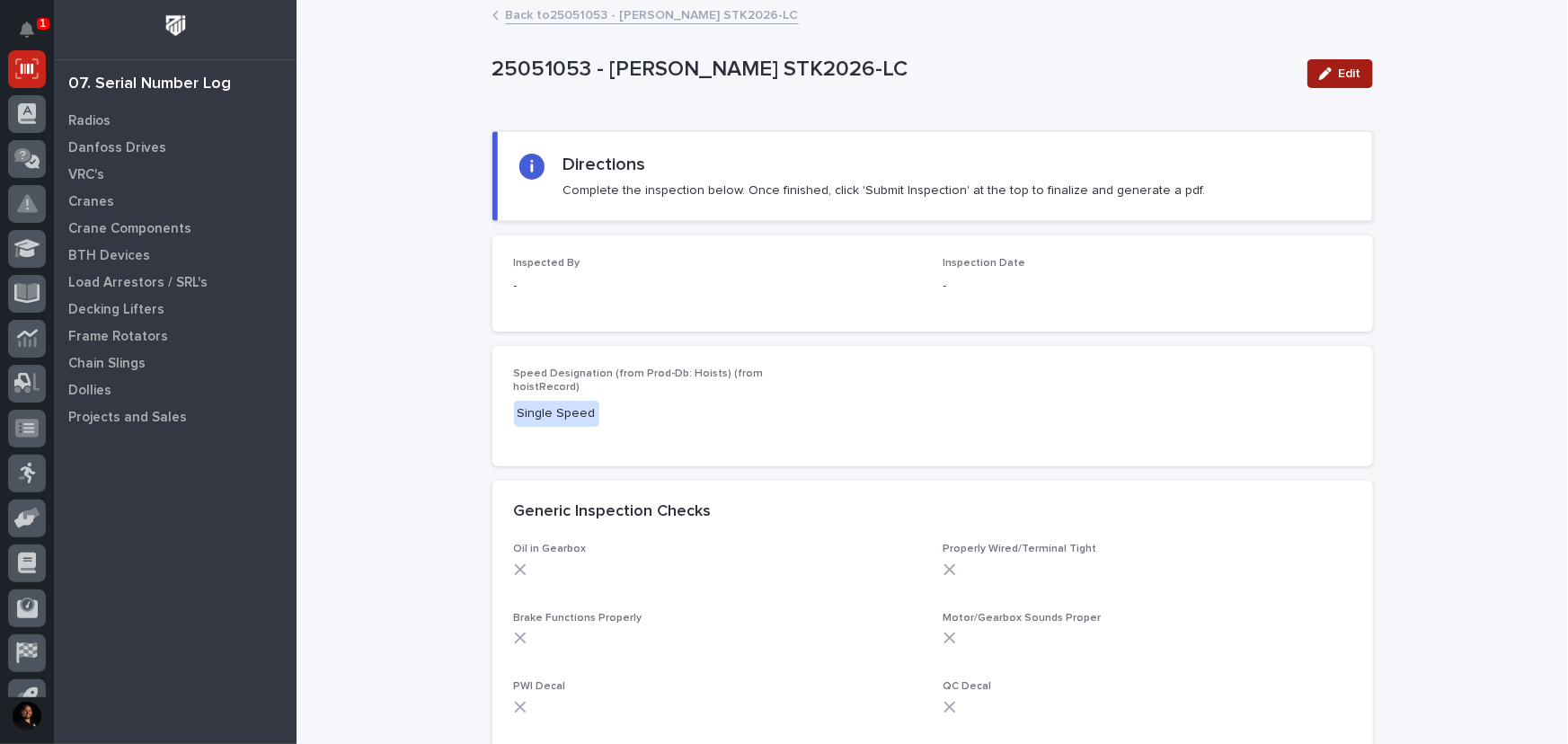
click at [1347, 70] on span "Edit" at bounding box center [1350, 73] width 23 height 17
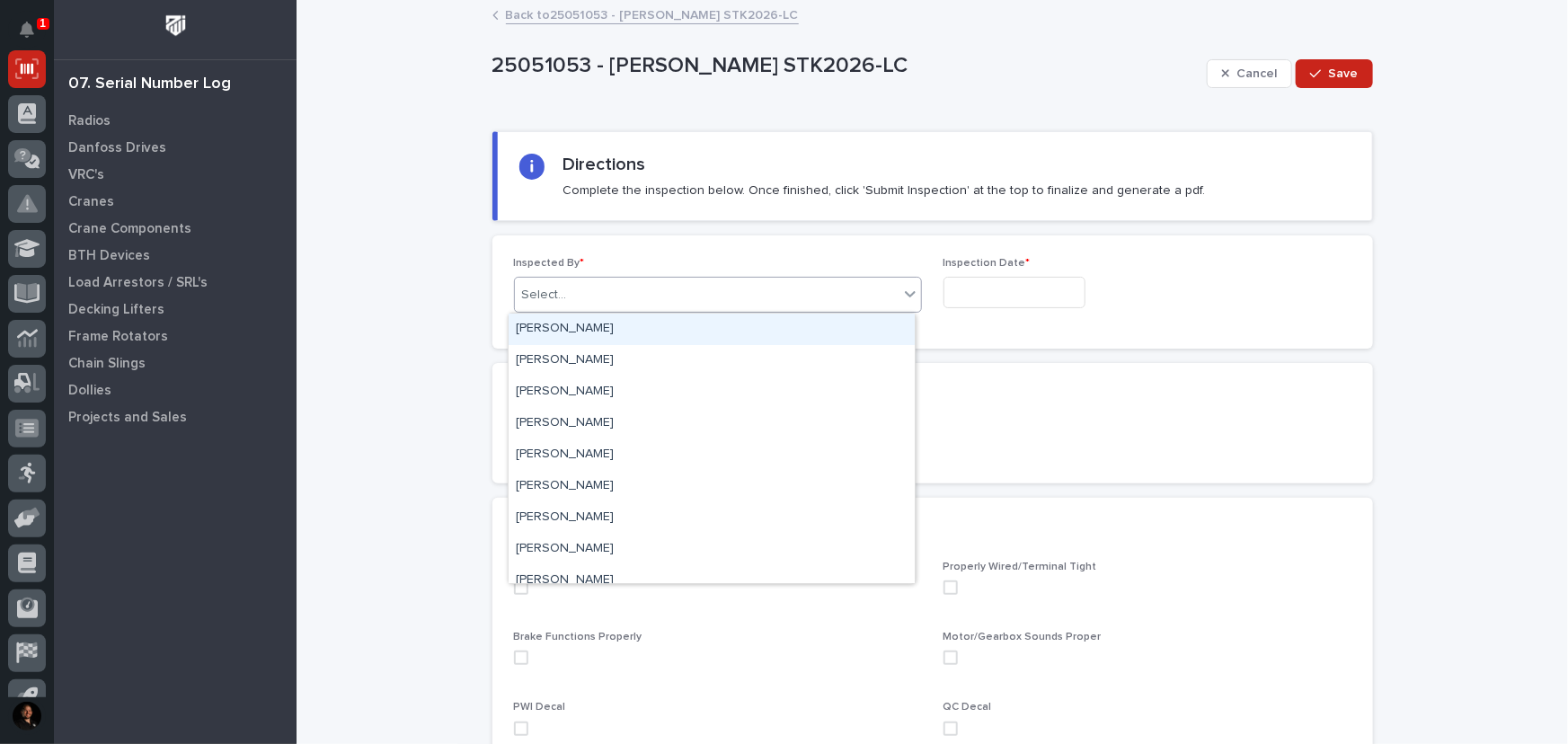
click at [707, 301] on div "Select..." at bounding box center [707, 295] width 384 height 29
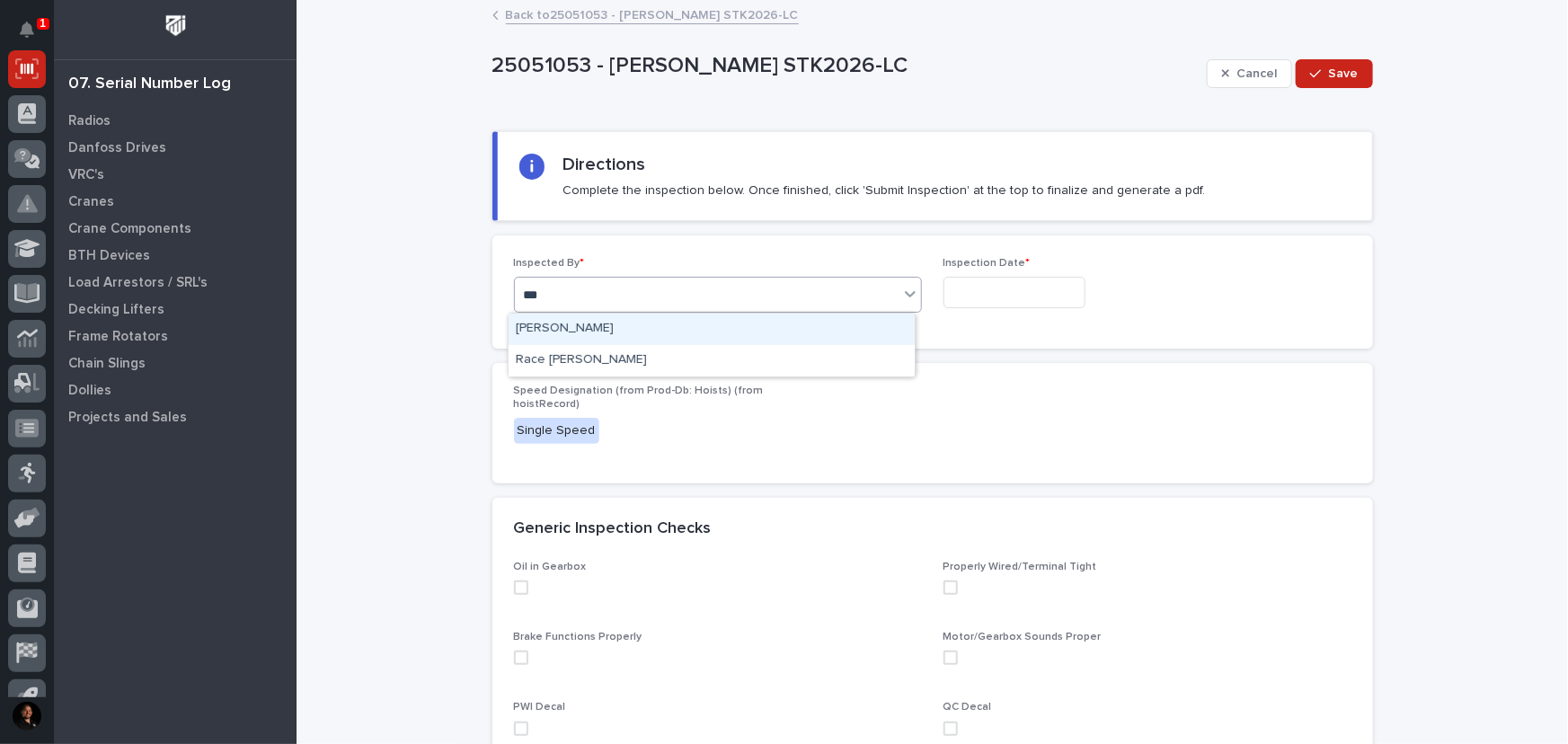
type input "****"
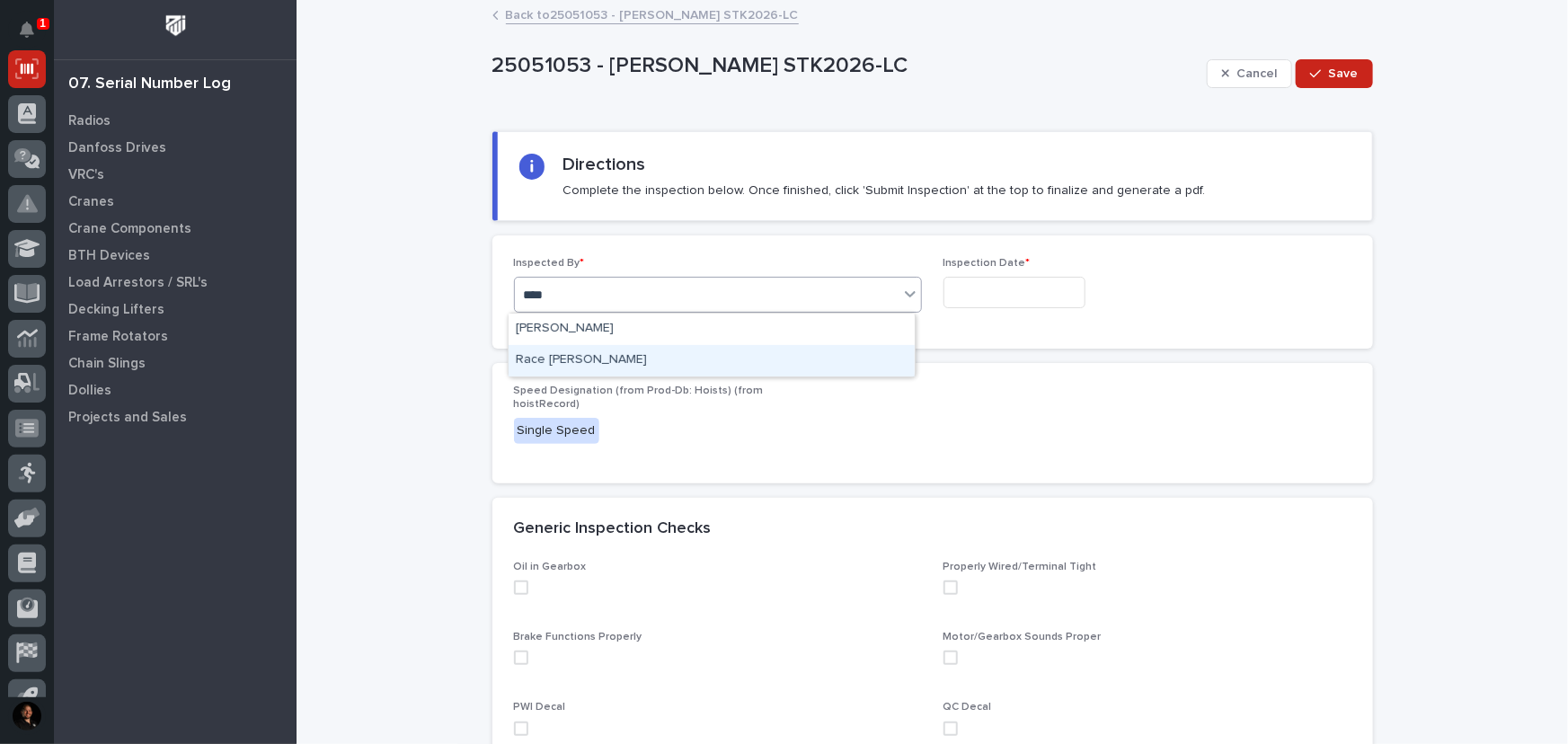
click at [679, 363] on div "Race [PERSON_NAME]" at bounding box center [711, 360] width 406 height 31
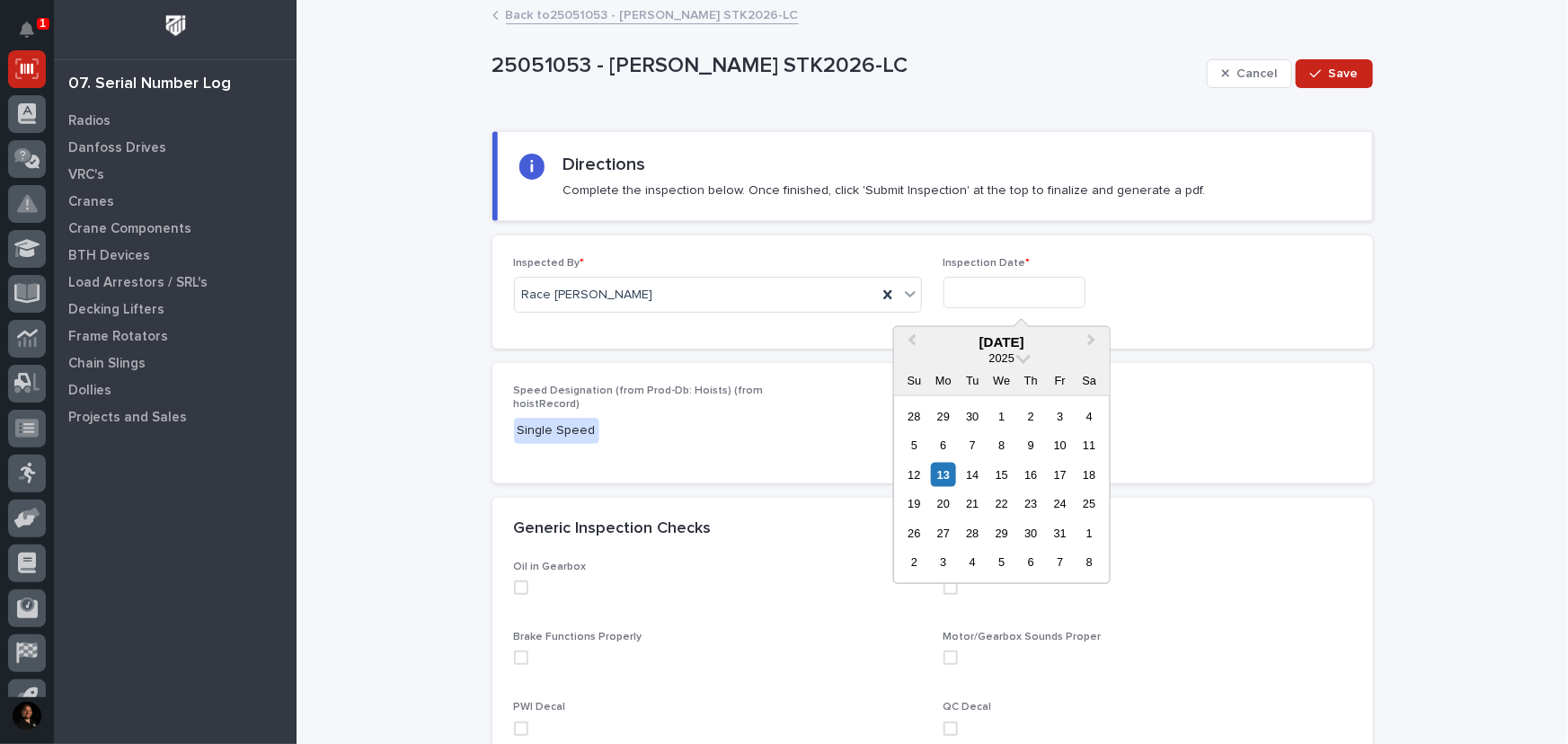
click at [998, 288] on input "text" at bounding box center [1014, 293] width 142 height 31
click at [911, 343] on button "Previous Month" at bounding box center [910, 343] width 28 height 28
click at [1001, 466] on div "16" at bounding box center [1001, 474] width 24 height 24
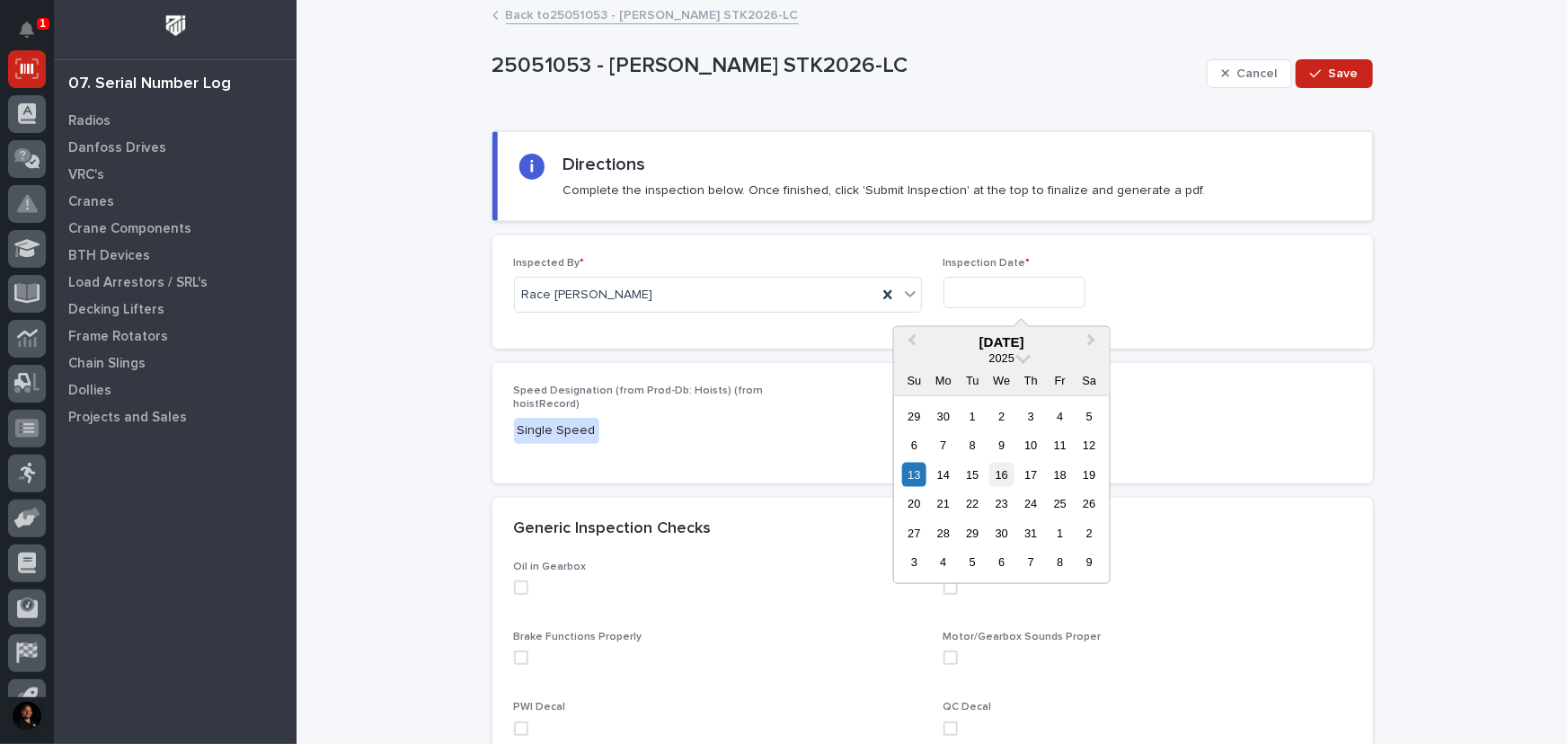
type input "**********"
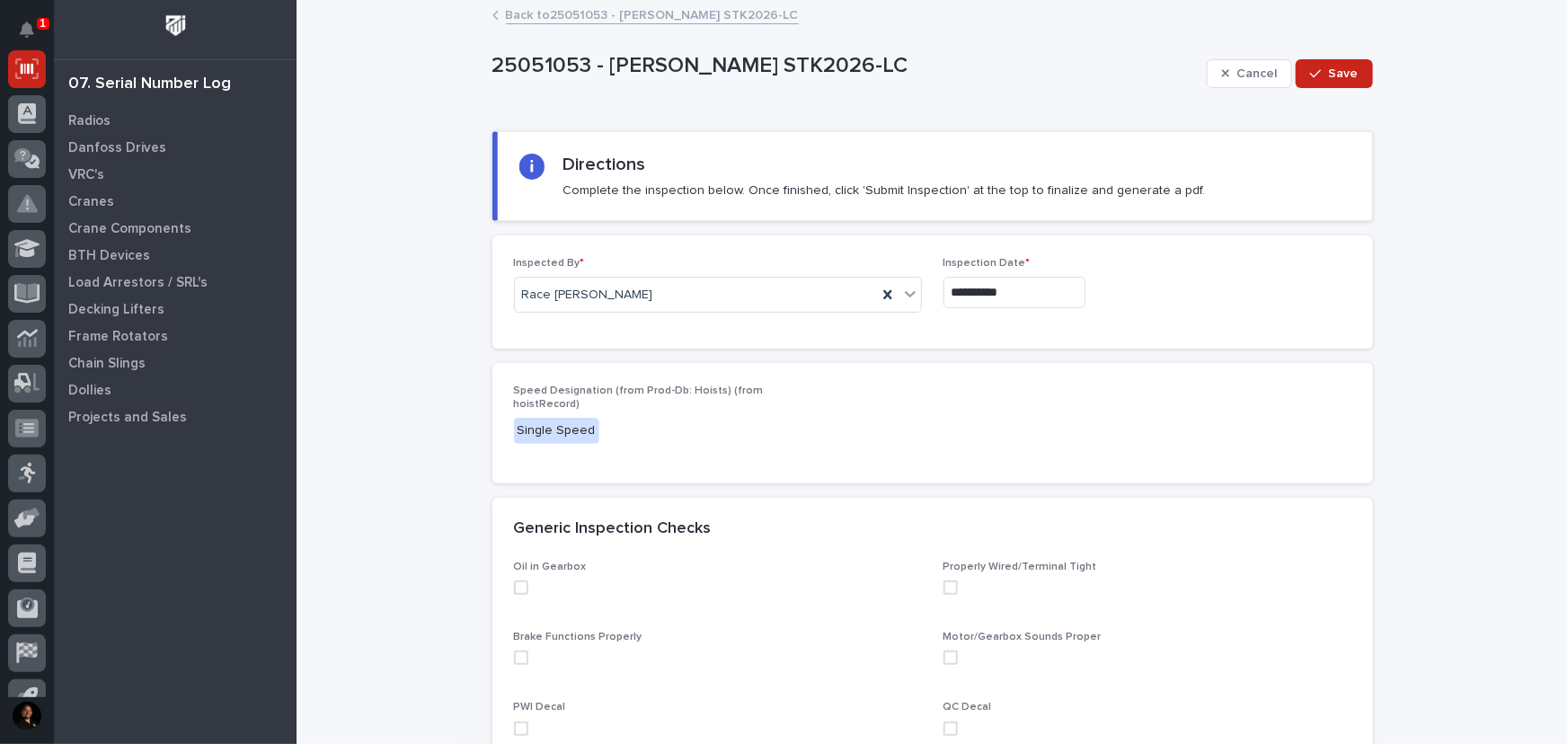
scroll to position [81, 0]
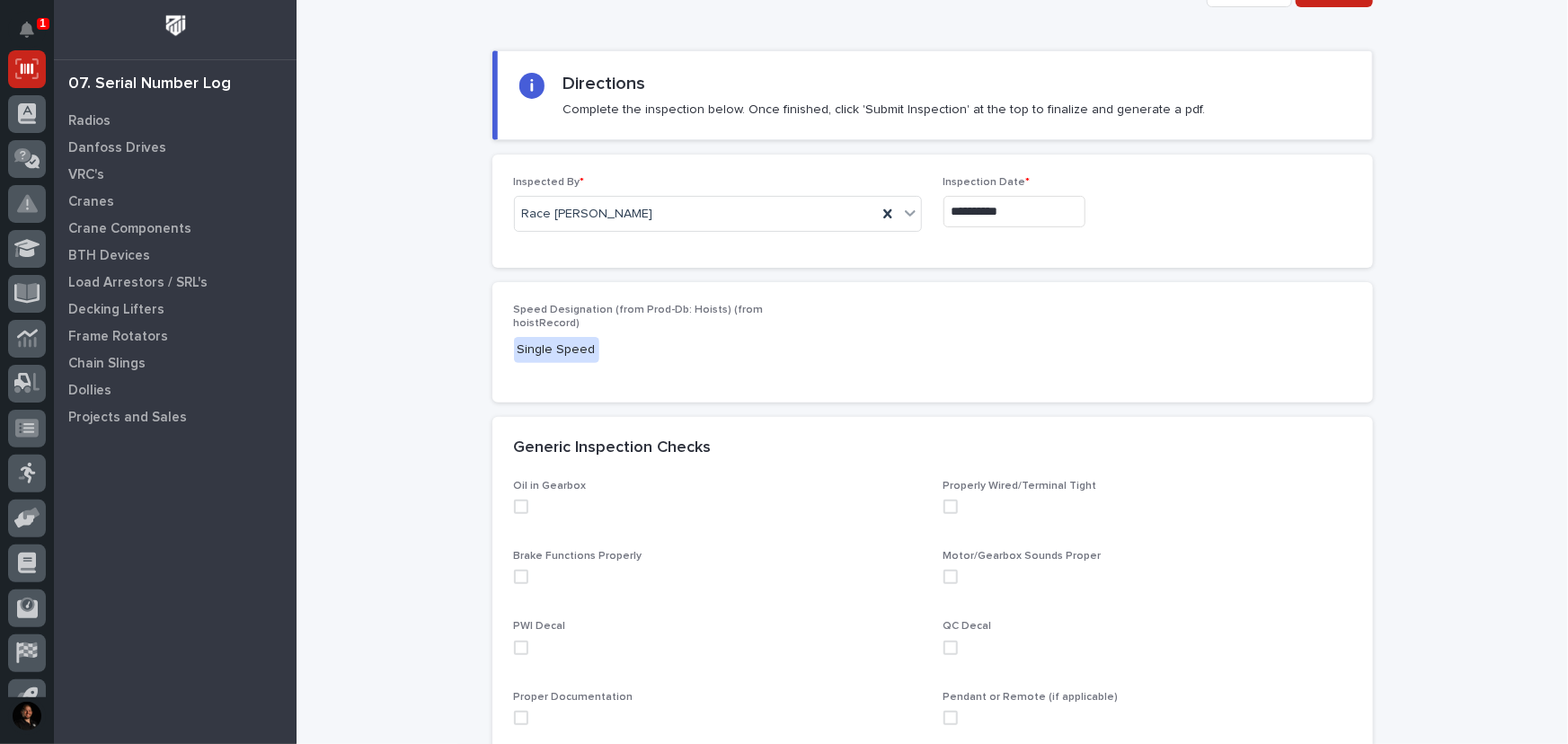
click at [514, 502] on span at bounding box center [521, 506] width 15 height 15
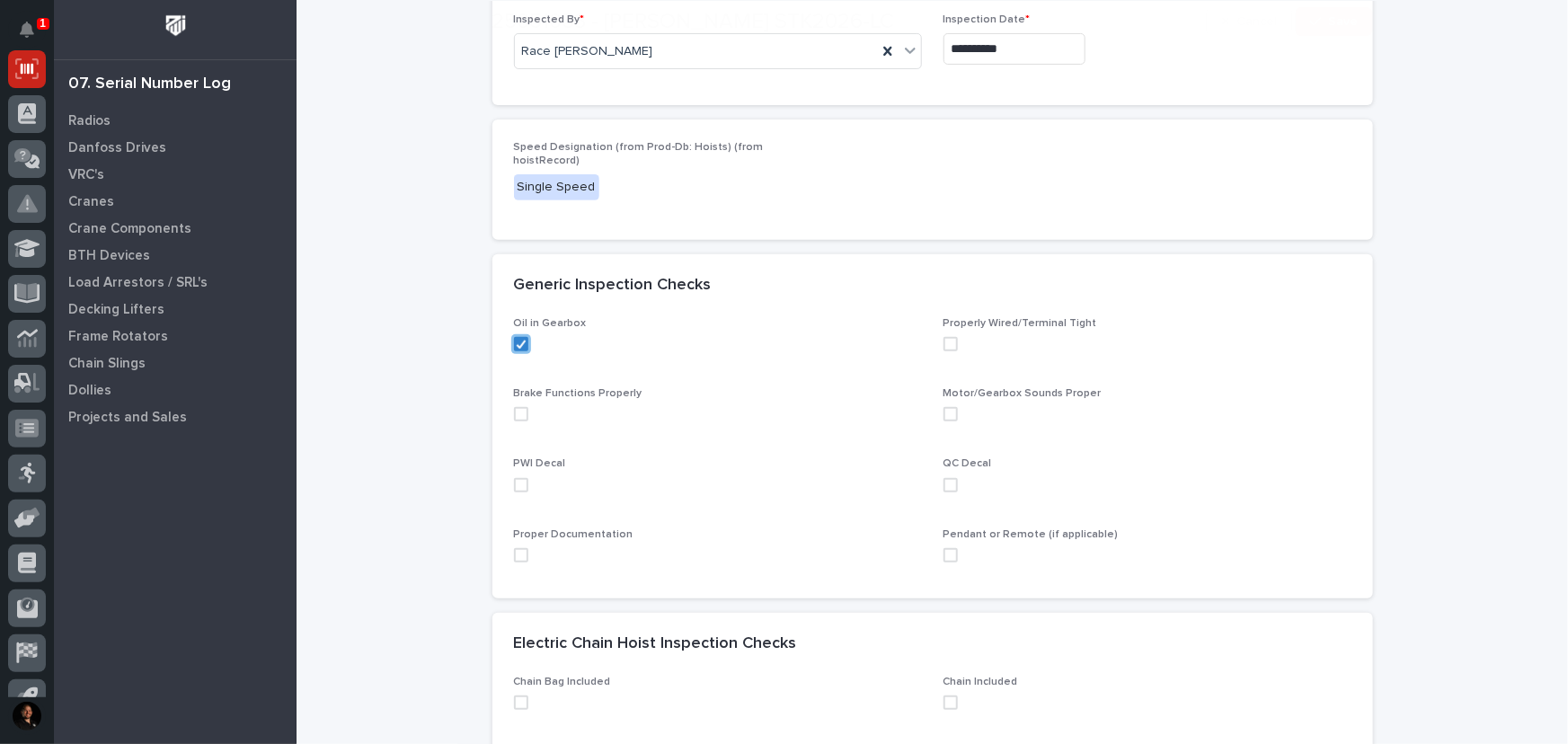
scroll to position [245, 0]
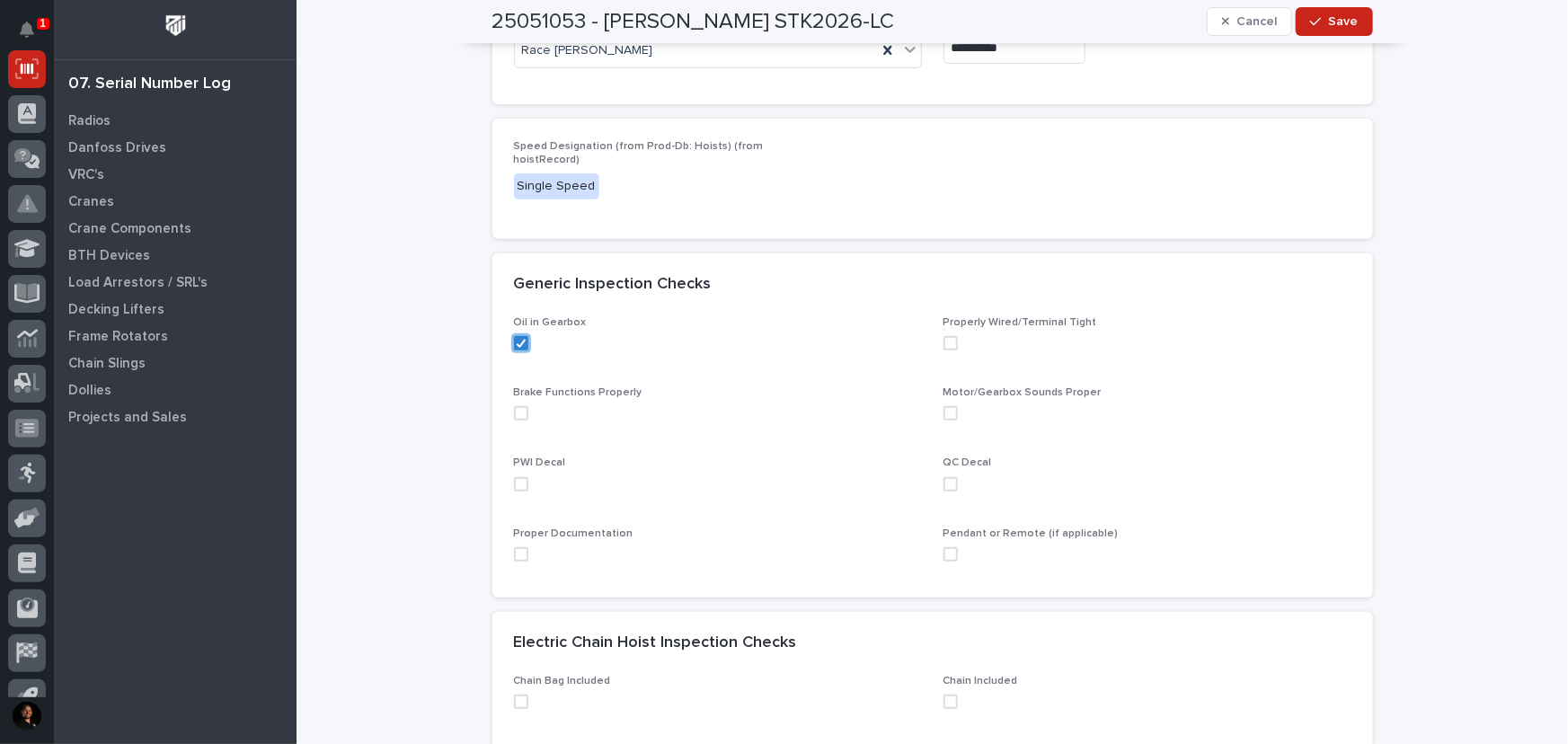
click at [516, 413] on span at bounding box center [521, 413] width 15 height 15
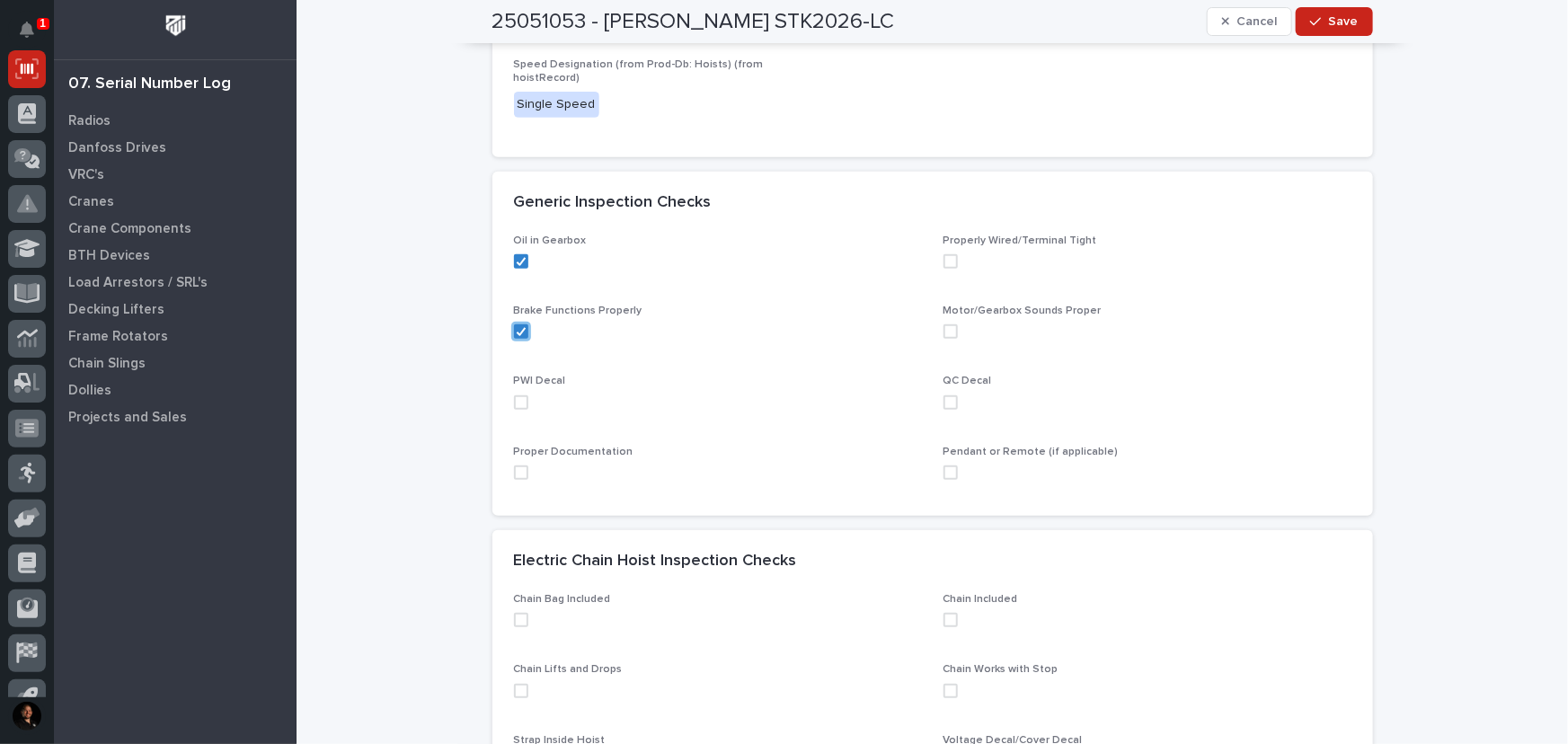
click at [520, 404] on span at bounding box center [521, 402] width 15 height 15
click at [514, 479] on div "Proper Documentation" at bounding box center [718, 470] width 407 height 49
click at [514, 471] on span at bounding box center [521, 472] width 15 height 15
click at [943, 260] on span at bounding box center [950, 261] width 15 height 15
click at [943, 330] on span at bounding box center [950, 331] width 15 height 15
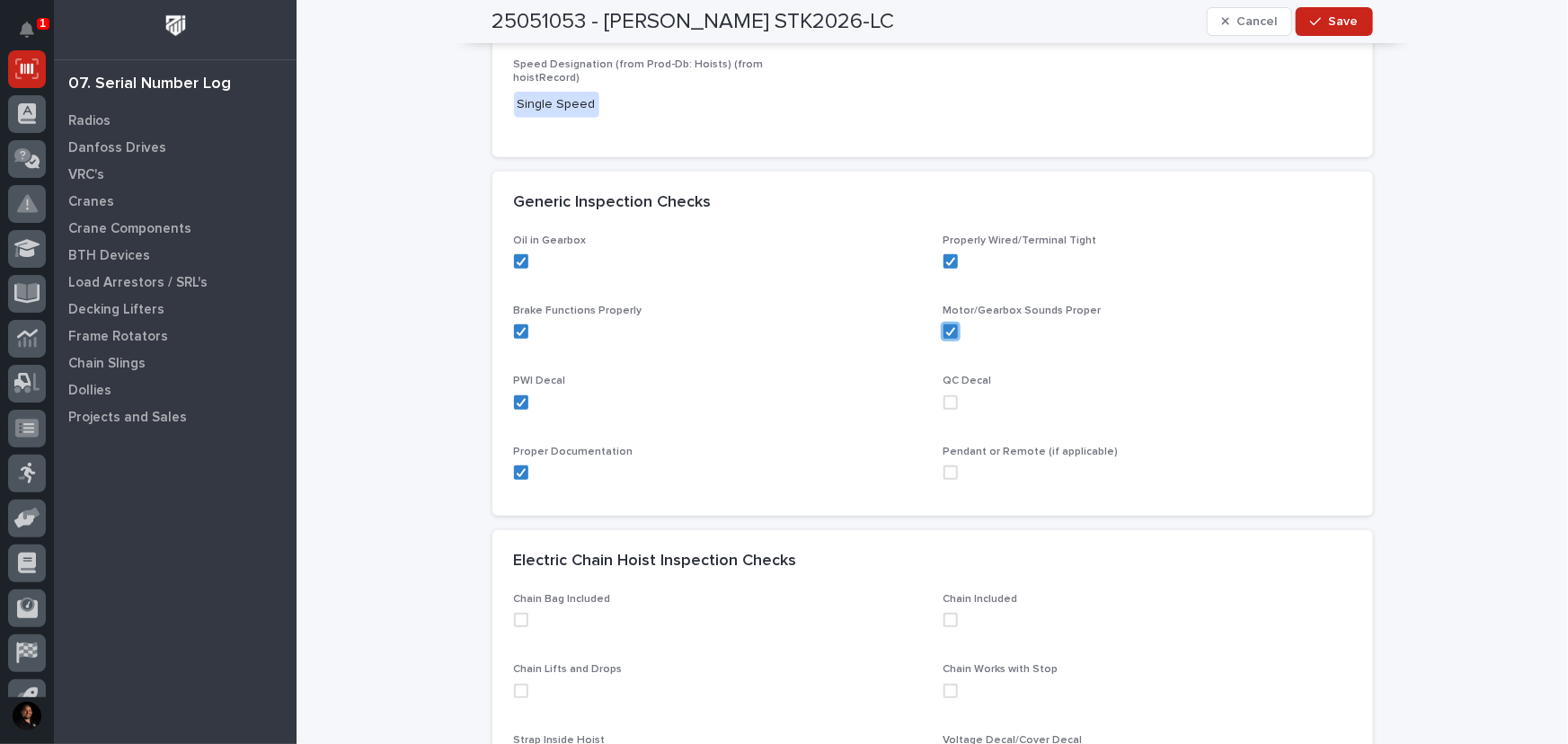
click at [943, 395] on span at bounding box center [950, 402] width 15 height 15
click at [943, 476] on span at bounding box center [950, 472] width 15 height 15
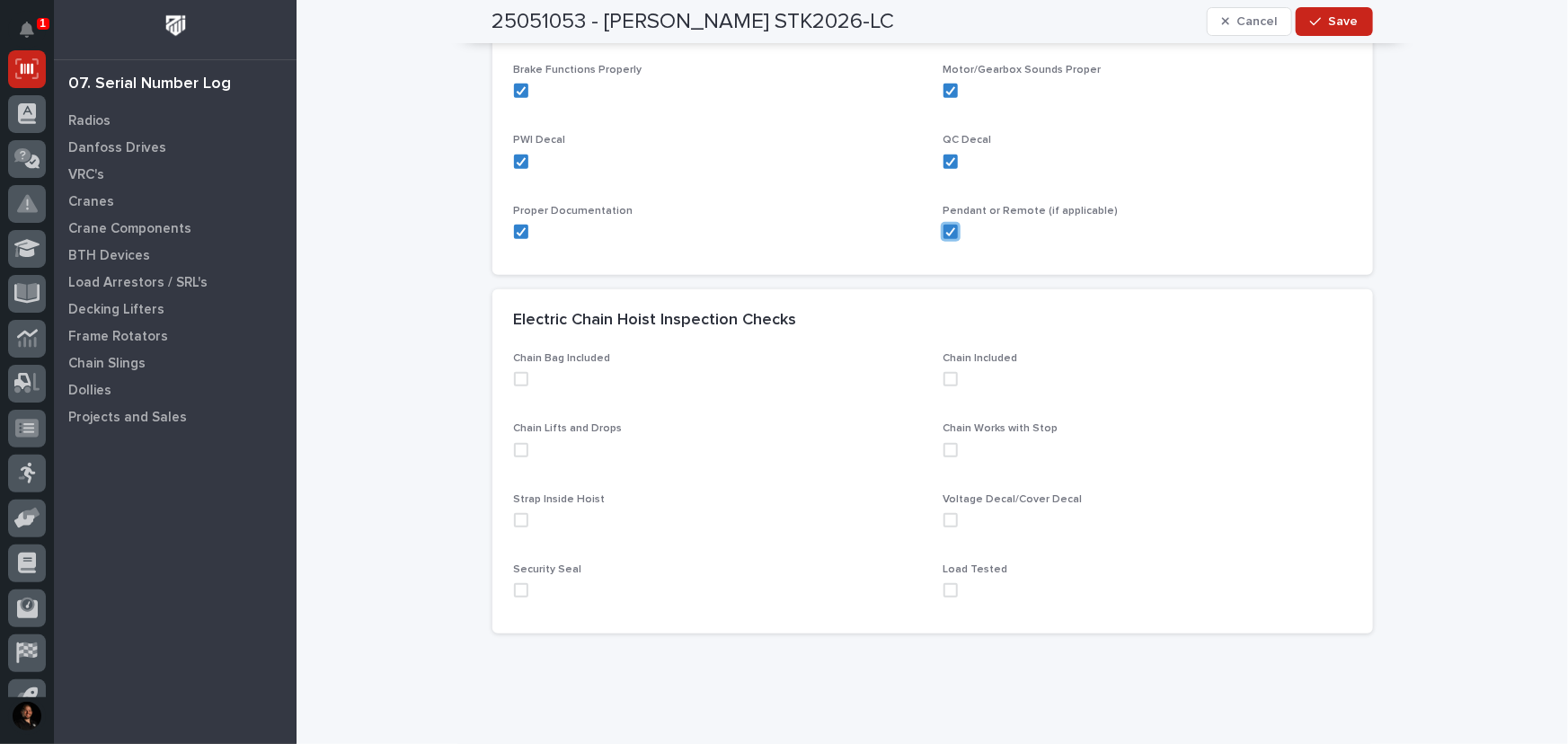
scroll to position [571, 0]
click at [521, 371] on label at bounding box center [718, 374] width 407 height 15
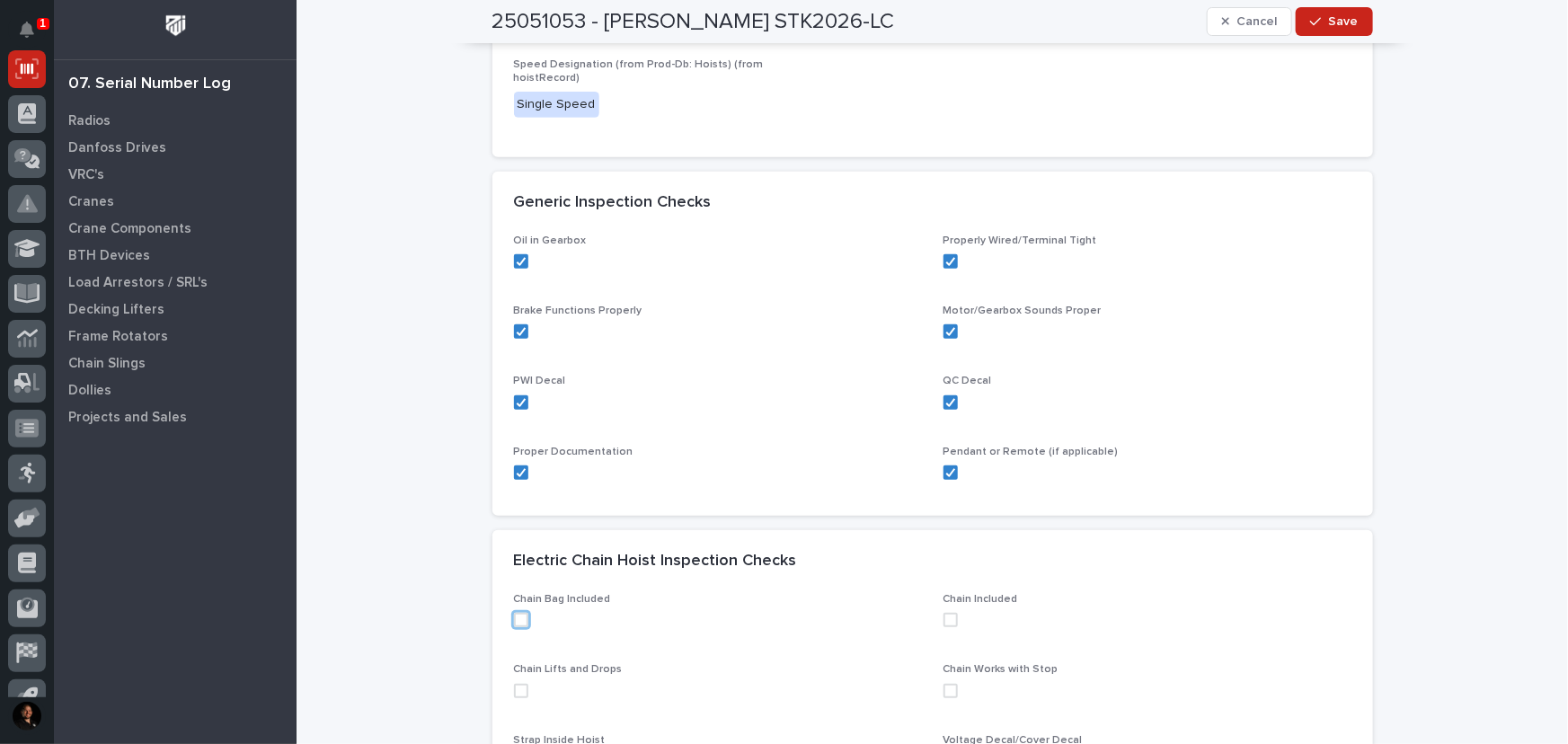
scroll to position [489, 0]
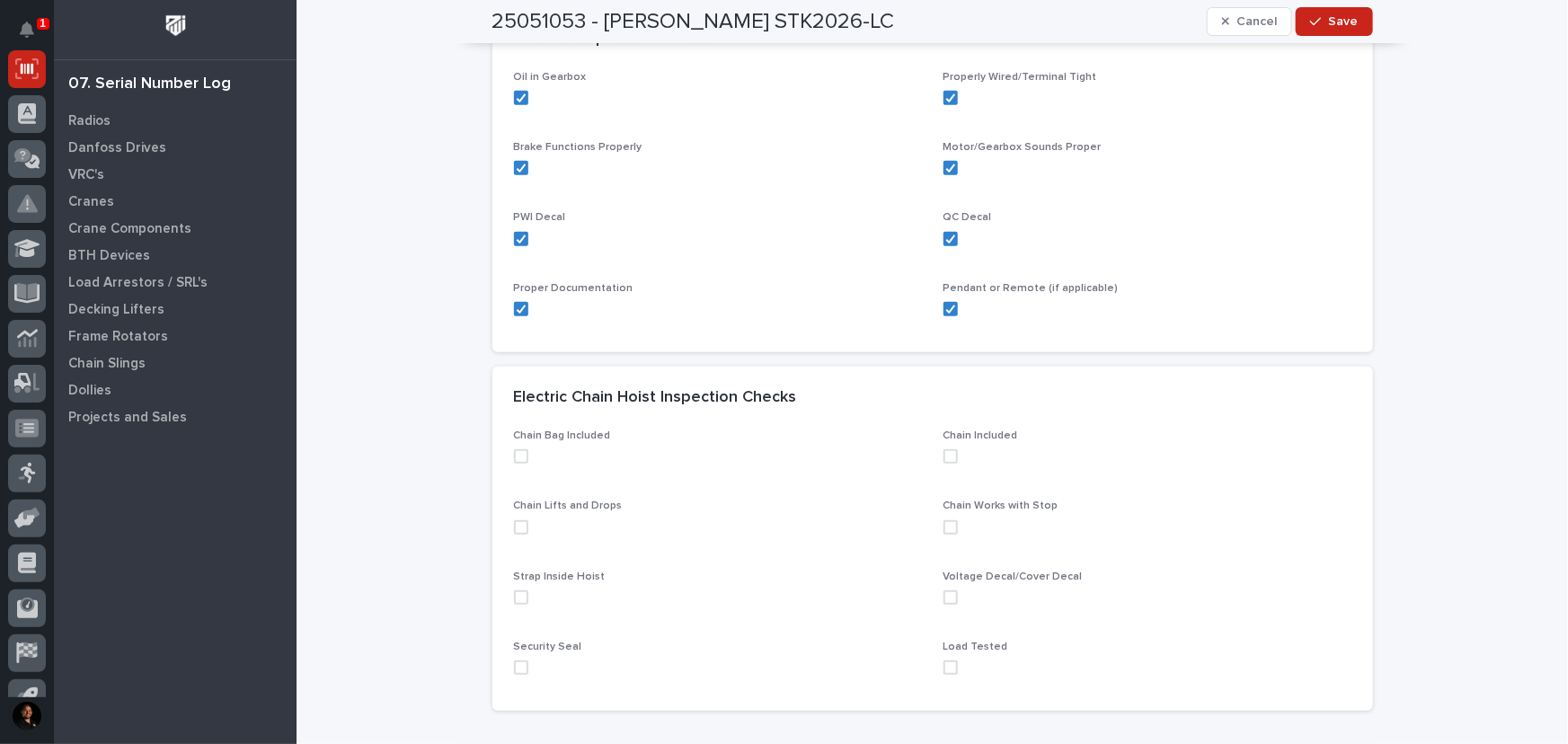
click at [950, 466] on div "Chain Included" at bounding box center [1147, 454] width 407 height 49
click at [946, 451] on span at bounding box center [950, 456] width 15 height 15
click at [943, 532] on span at bounding box center [950, 527] width 15 height 15
click at [946, 595] on span at bounding box center [950, 597] width 15 height 15
click at [943, 660] on span at bounding box center [950, 667] width 15 height 15
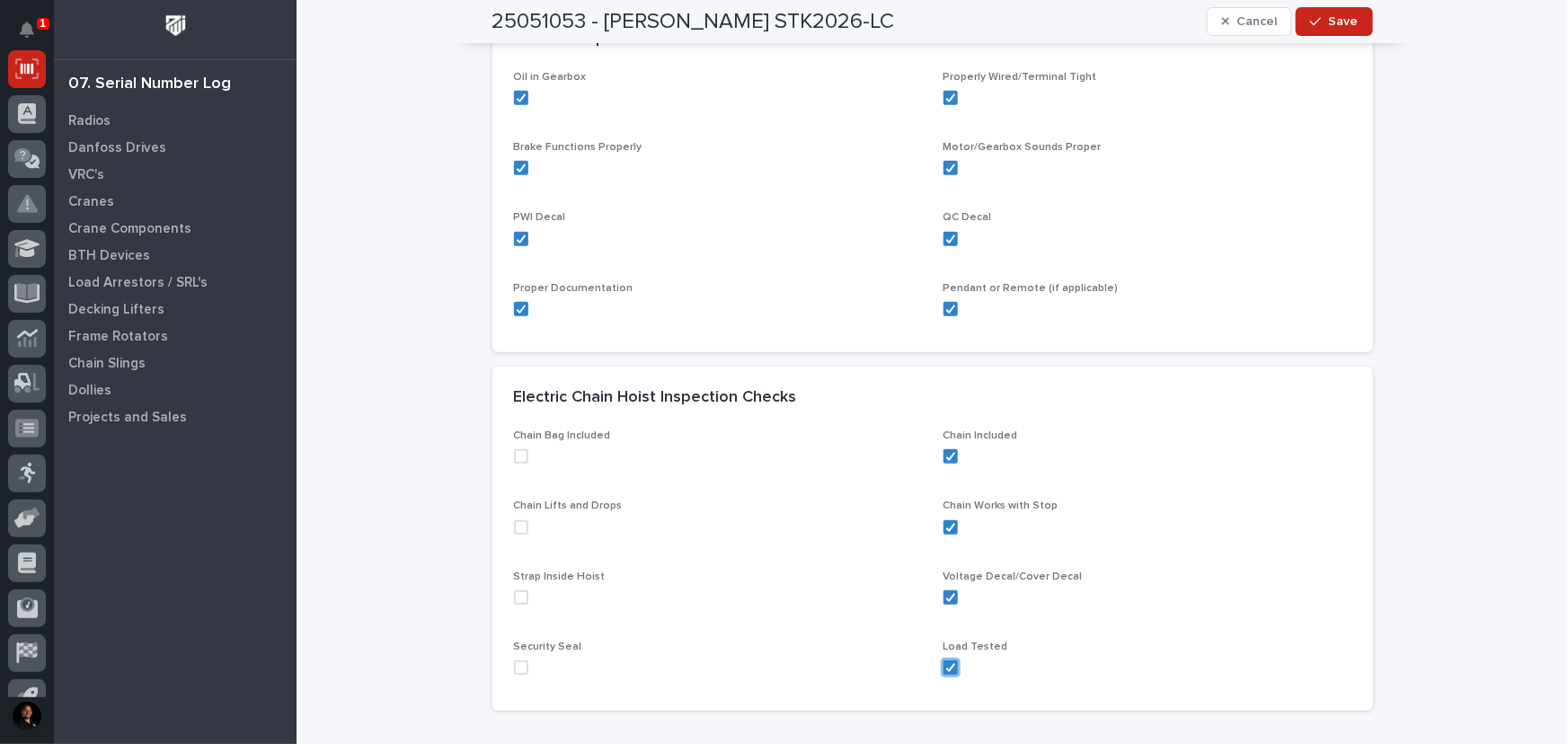
click at [514, 667] on span at bounding box center [521, 667] width 15 height 15
click at [514, 600] on span at bounding box center [521, 597] width 15 height 15
click at [514, 527] on span at bounding box center [521, 527] width 15 height 15
click at [515, 450] on span at bounding box center [521, 456] width 15 height 15
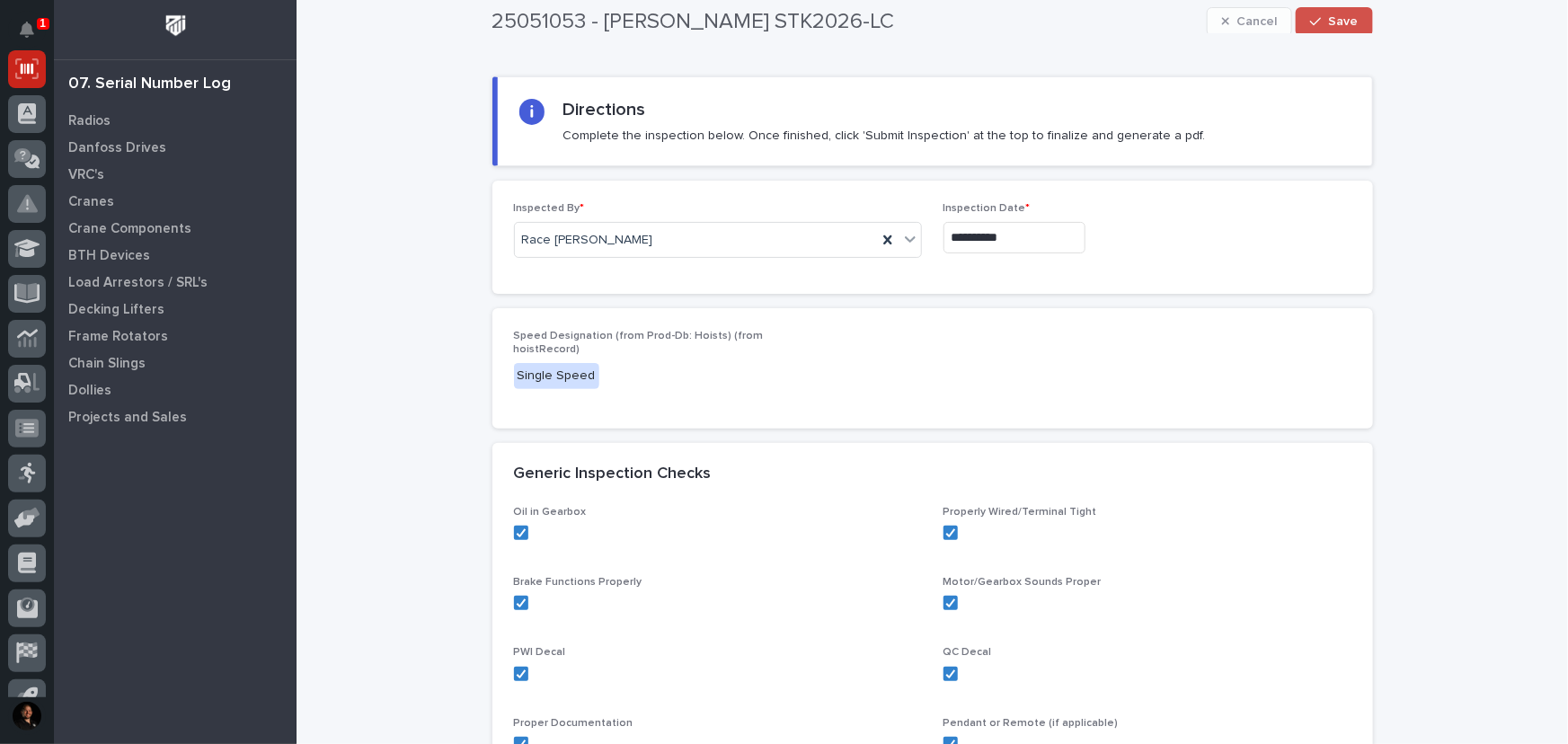
scroll to position [0, 0]
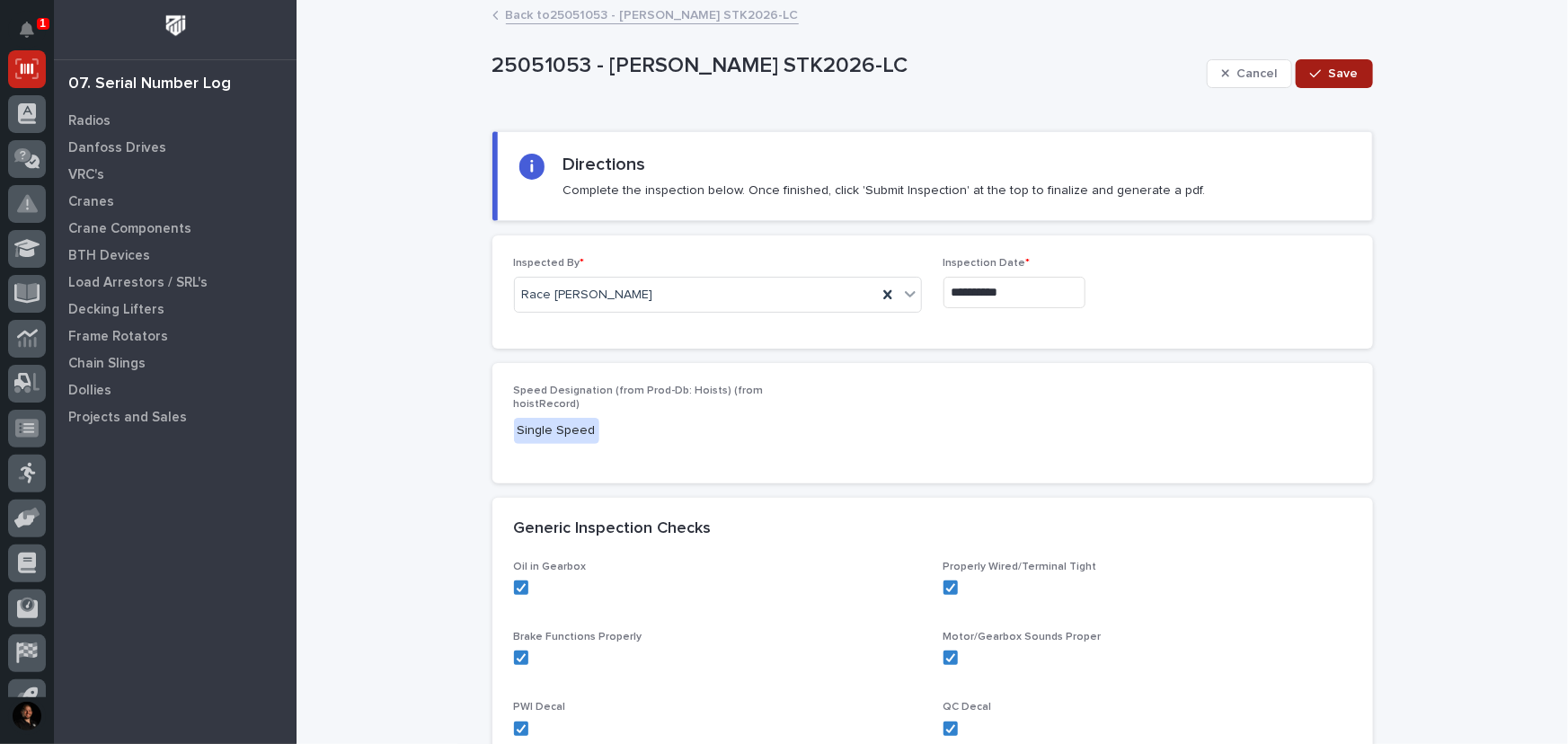
click at [1313, 68] on icon "button" at bounding box center [1315, 73] width 11 height 13
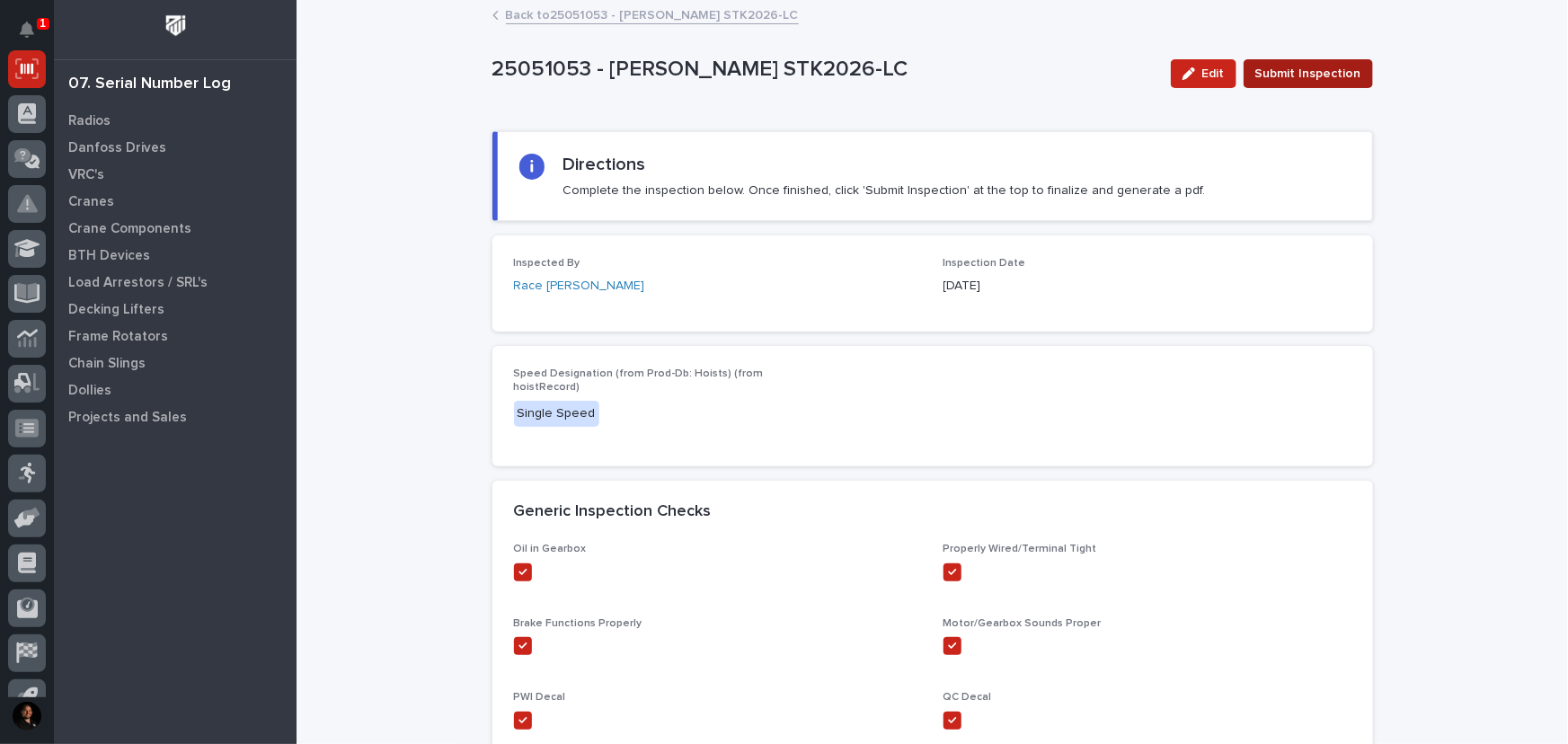
click at [1338, 73] on span "Submit Inspection" at bounding box center [1308, 73] width 106 height 22
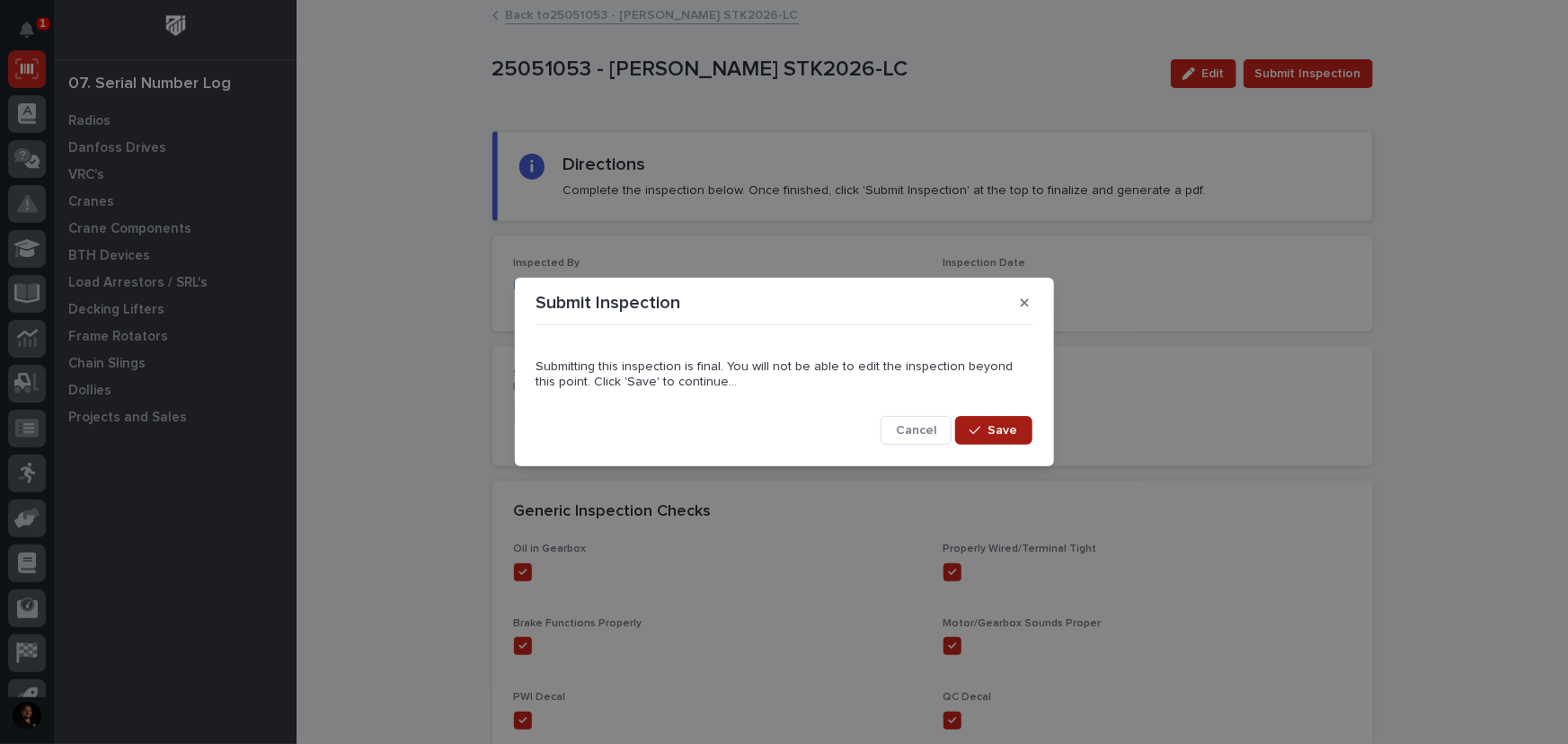
click at [1003, 437] on span "Save" at bounding box center [1003, 430] width 29 height 17
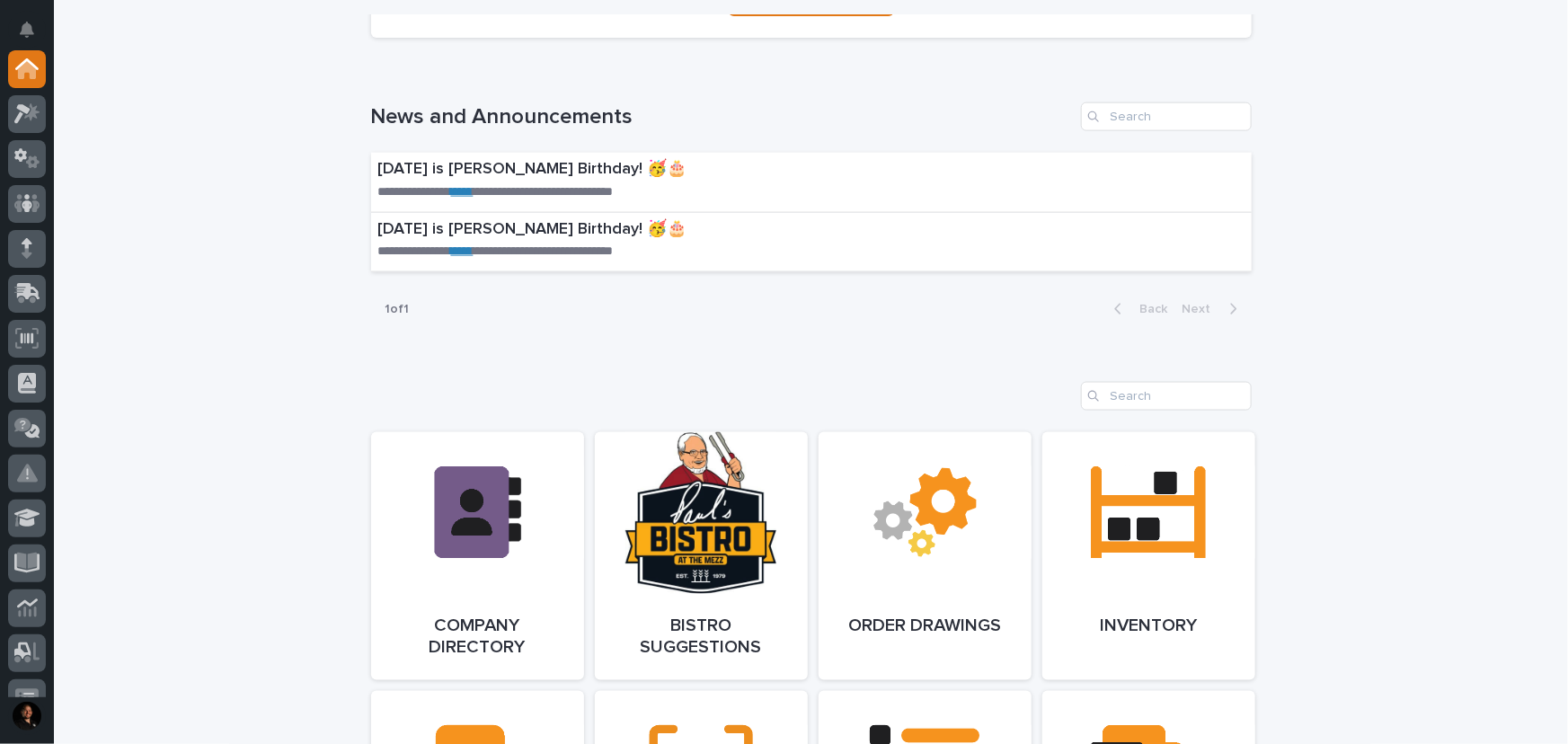
scroll to position [587, 0]
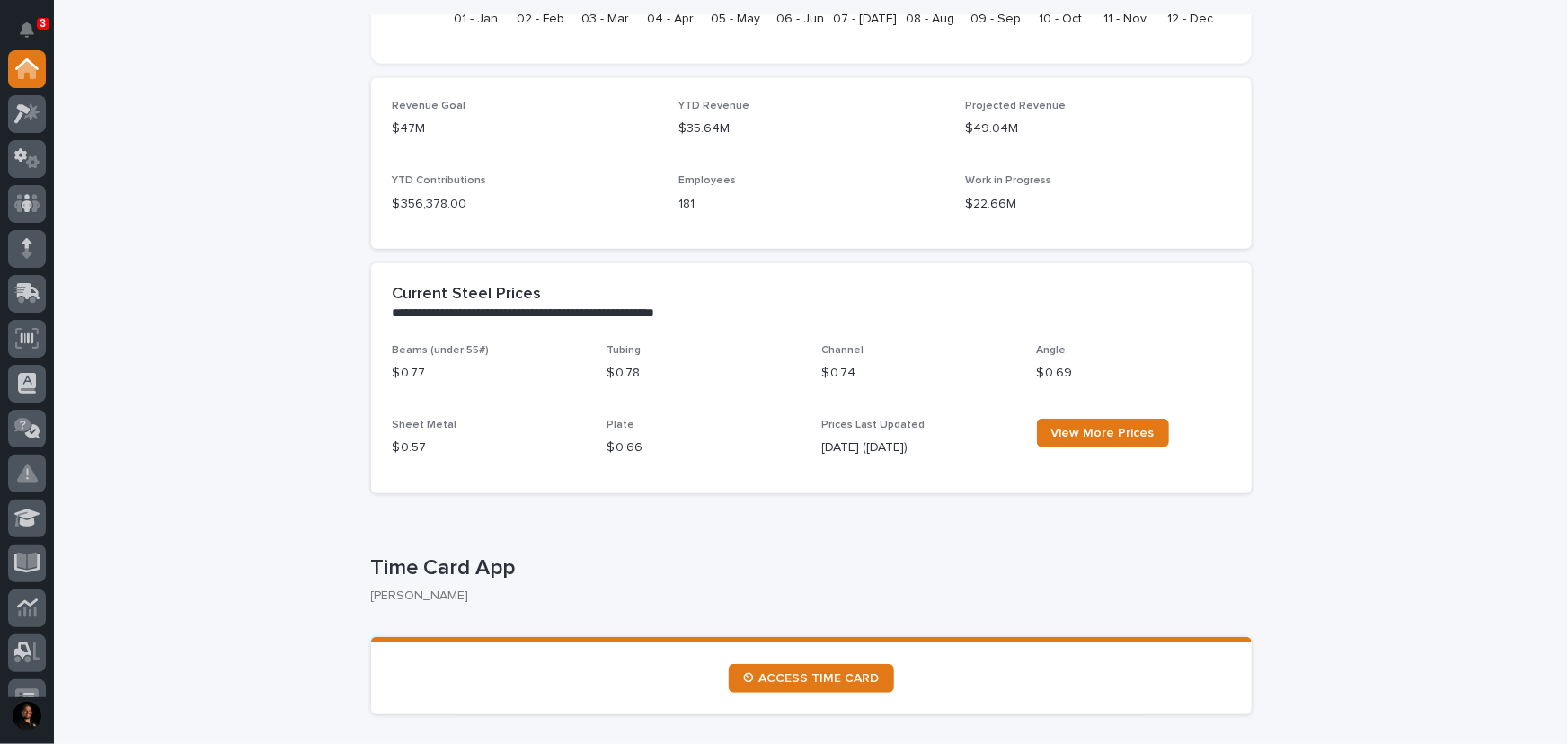
scroll to position [407, 0]
